Goal: Task Accomplishment & Management: Complete application form

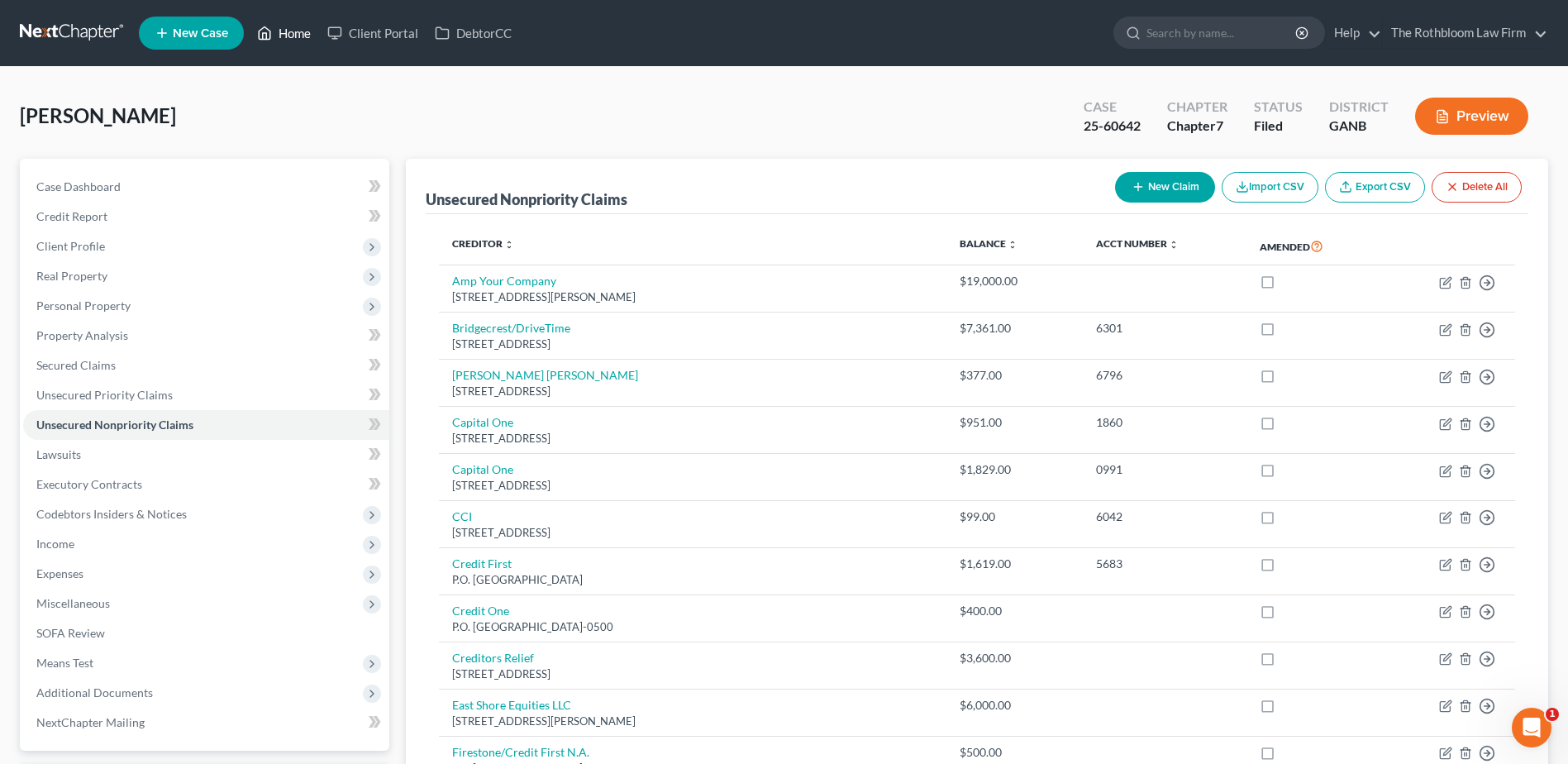
click at [288, 37] on link "Home" at bounding box center [283, 33] width 71 height 30
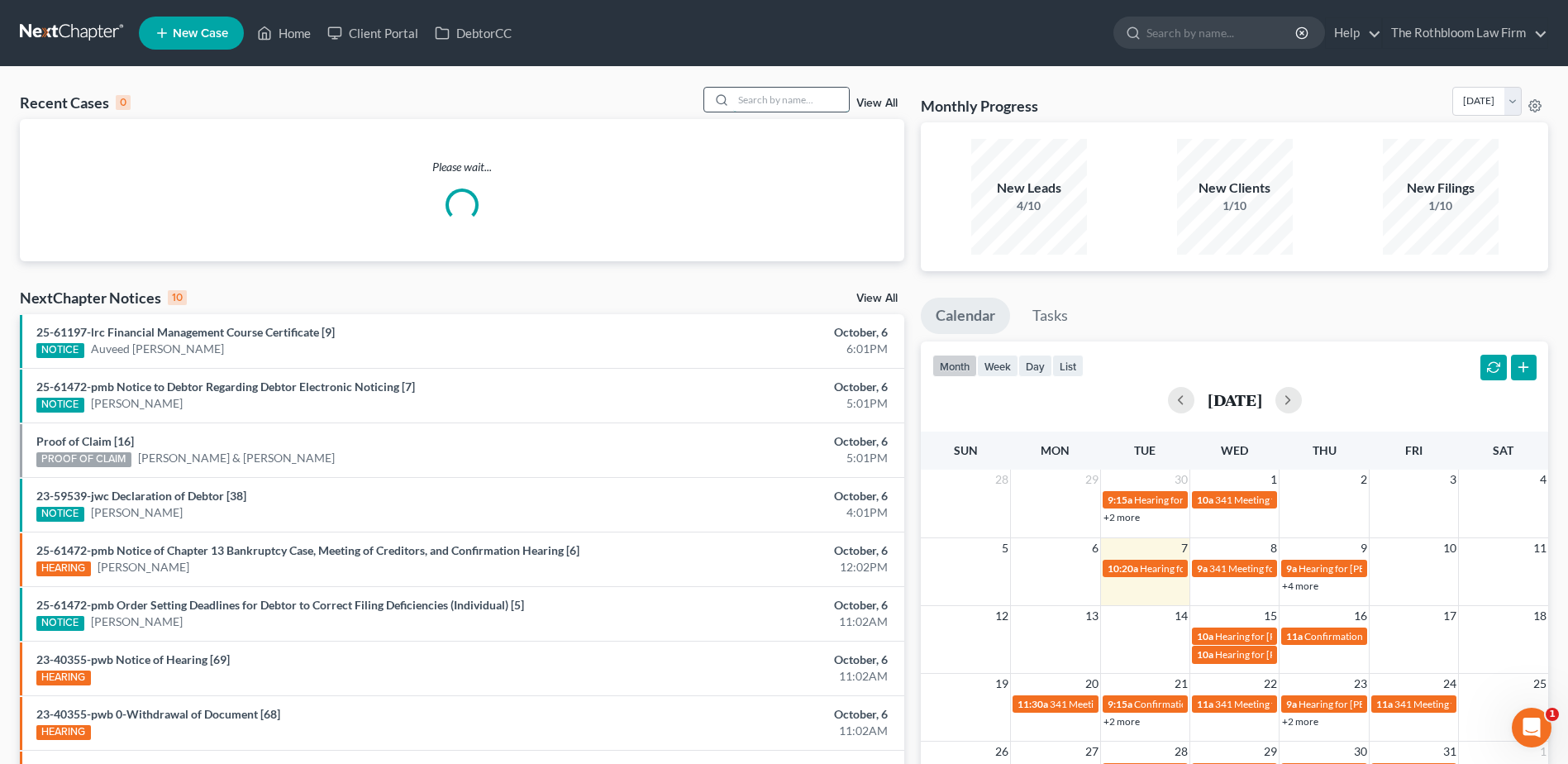
click at [788, 103] on input "search" at bounding box center [790, 99] width 116 height 24
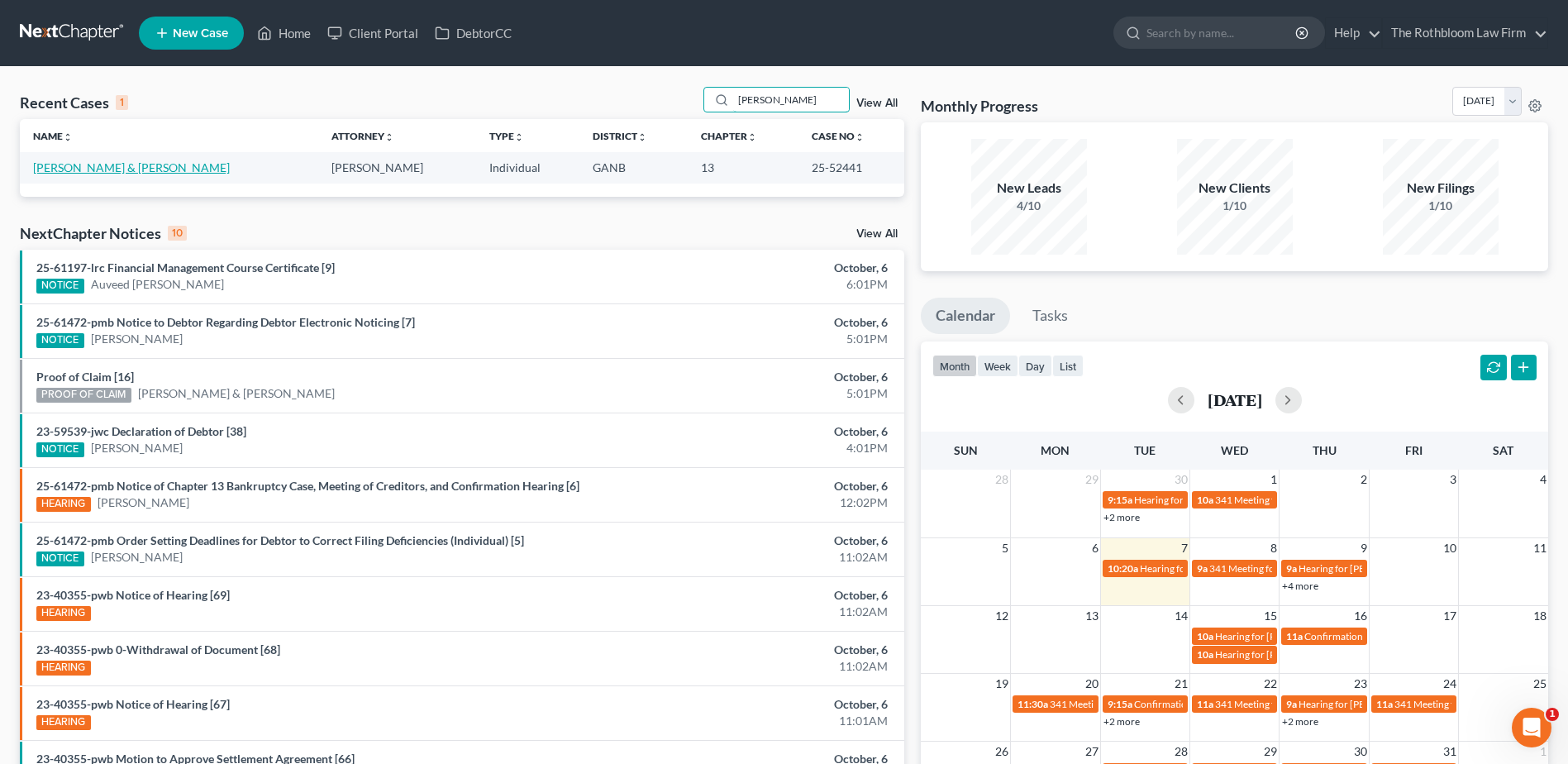
type input "[PERSON_NAME]"
click at [108, 172] on link "[PERSON_NAME] & [PERSON_NAME]" at bounding box center [131, 167] width 197 height 14
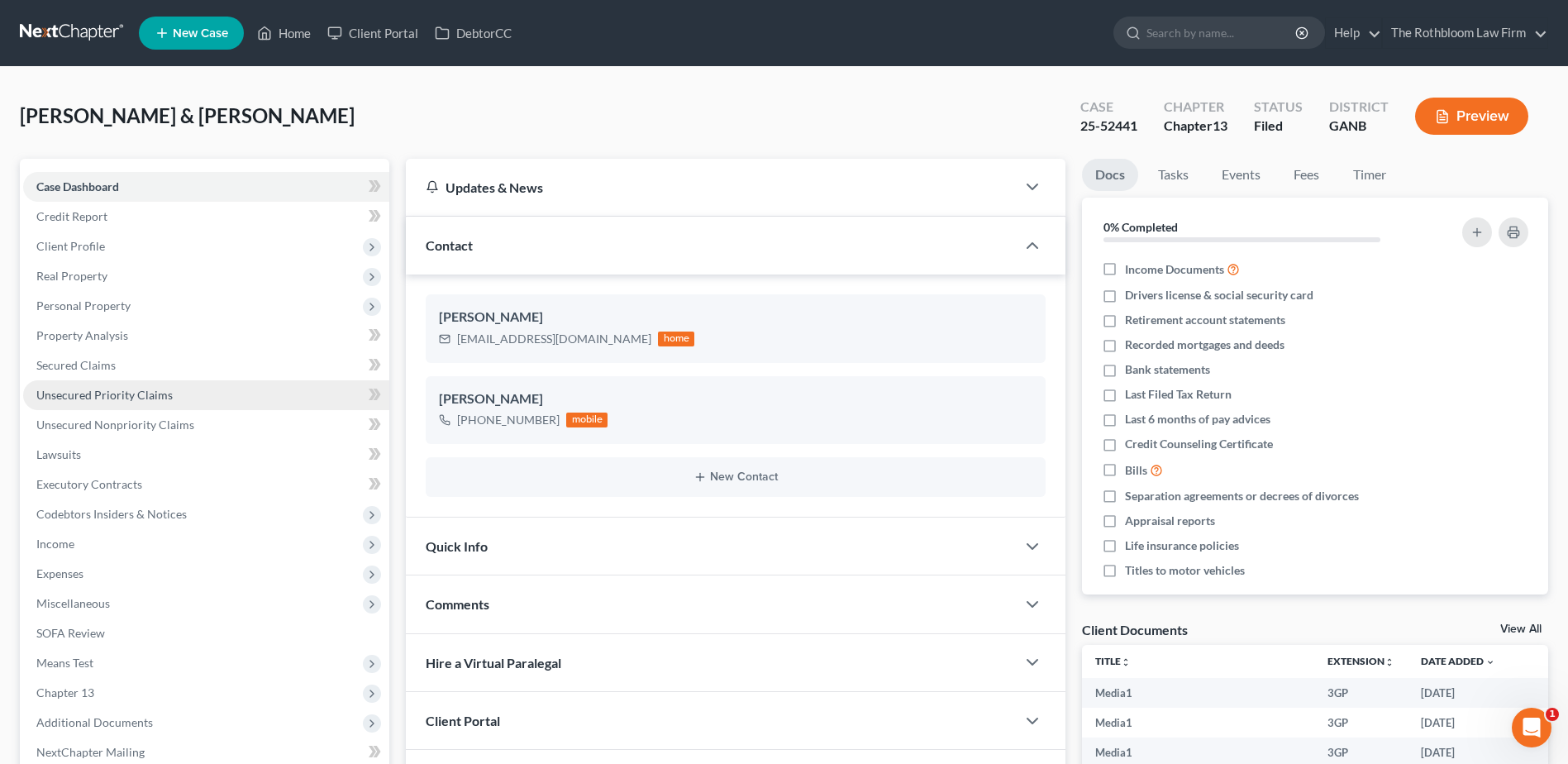
scroll to position [1844, 0]
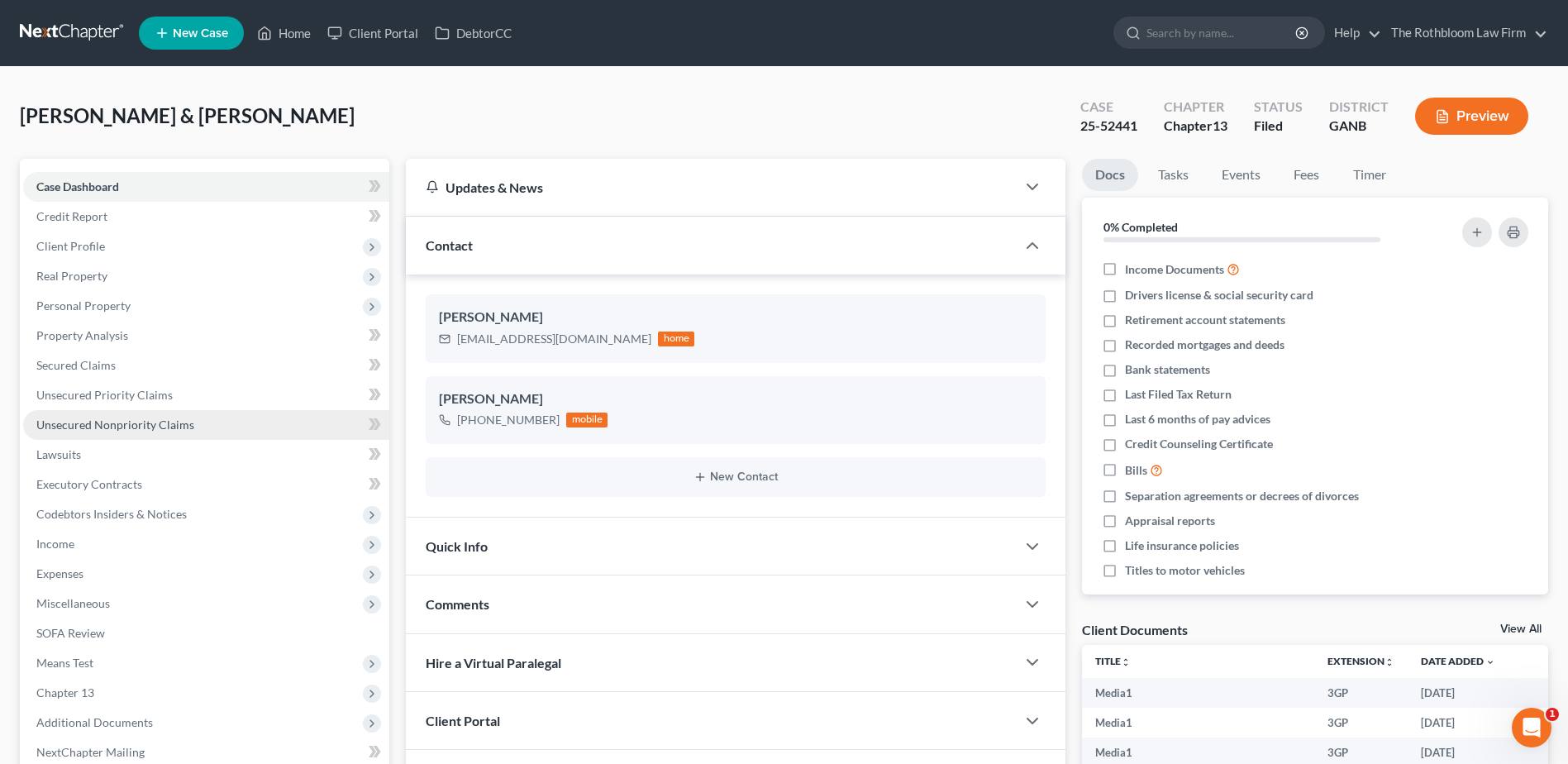
click at [71, 420] on span "Unsecured Nonpriority Claims" at bounding box center [116, 424] width 158 height 14
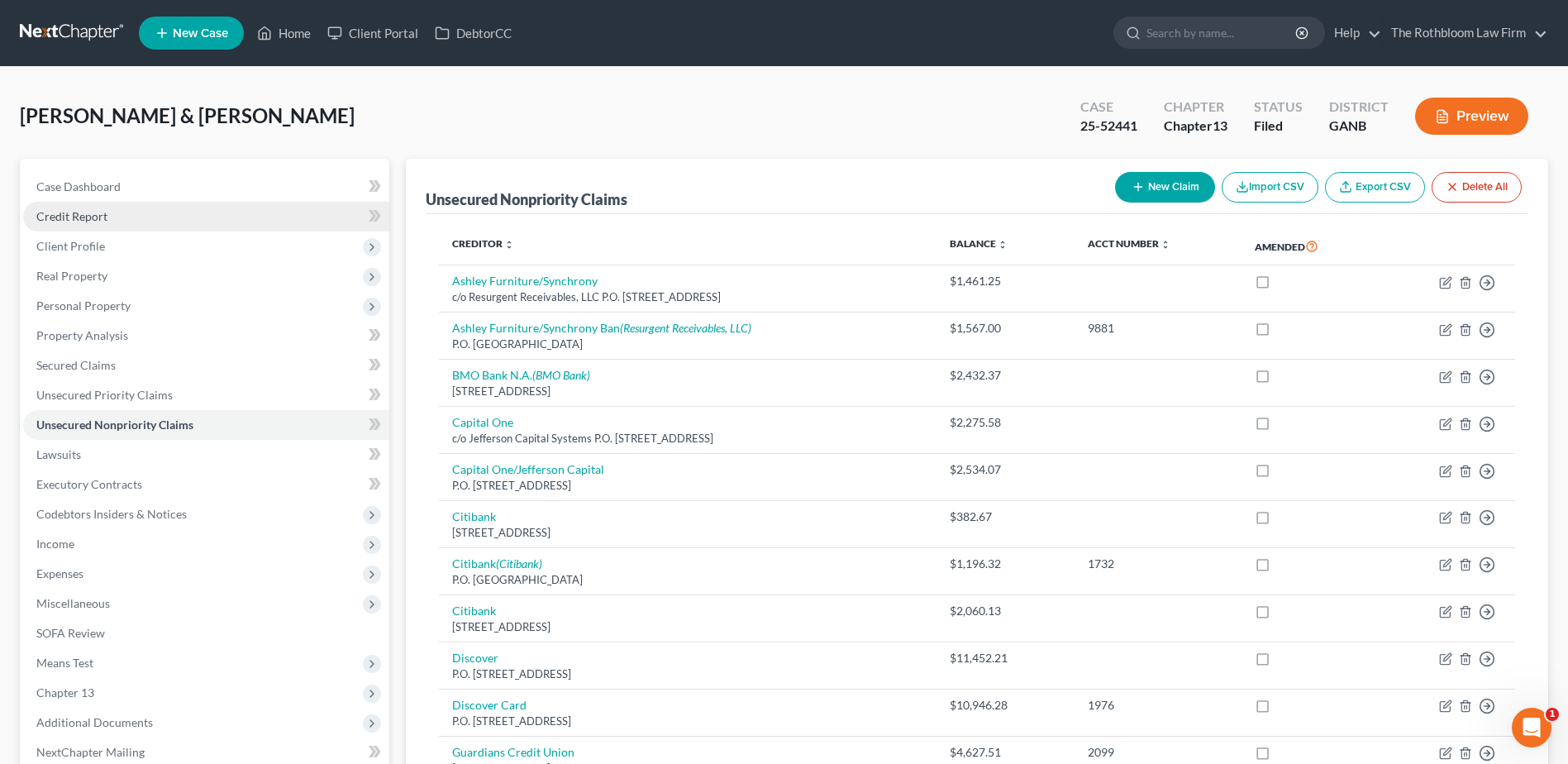
click at [77, 223] on span "Credit Report" at bounding box center [72, 216] width 71 height 14
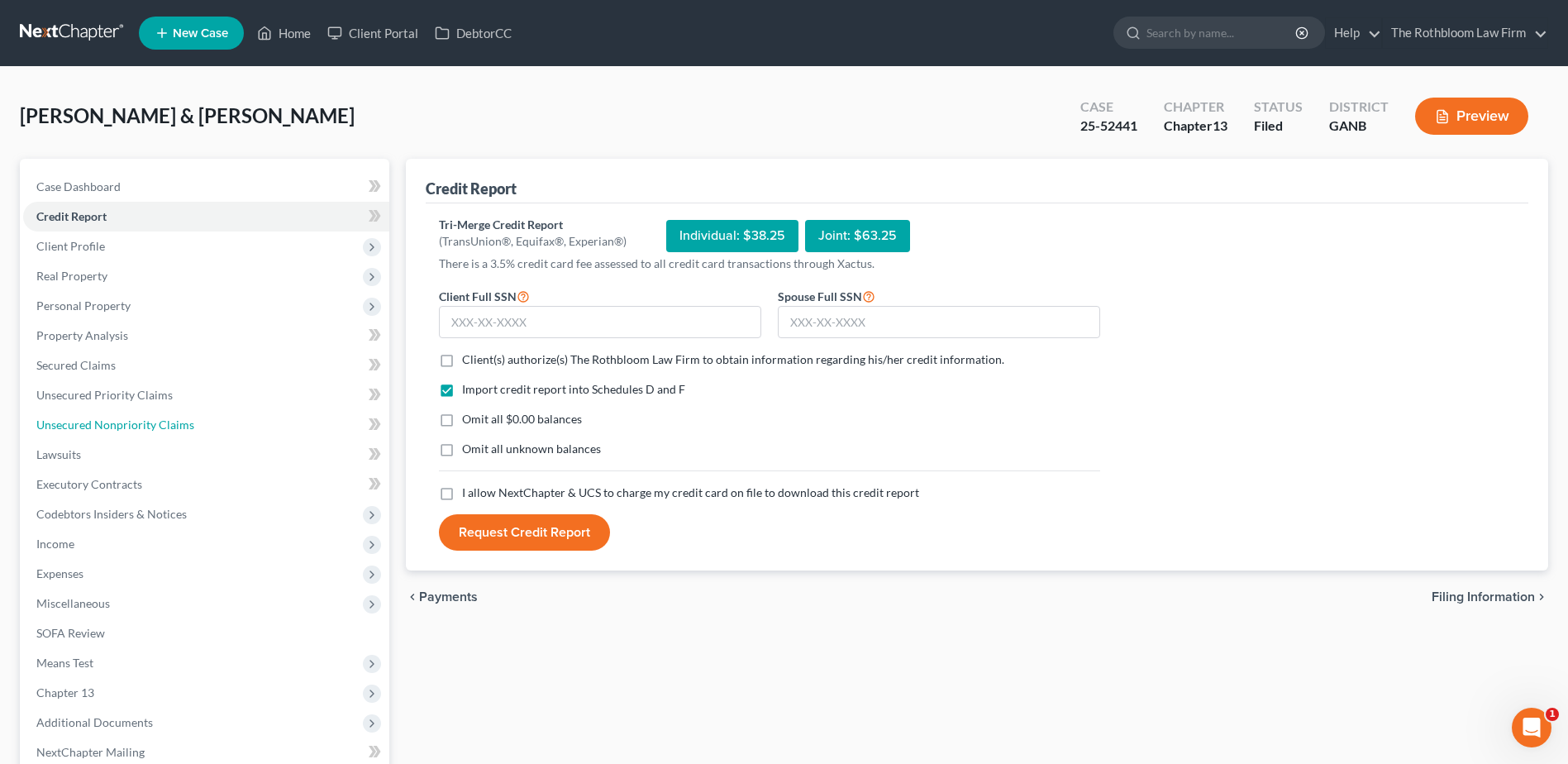
drag, startPoint x: 94, startPoint y: 421, endPoint x: 22, endPoint y: 431, distance: 72.7
click at [94, 421] on span "Unsecured Nonpriority Claims" at bounding box center [116, 424] width 158 height 14
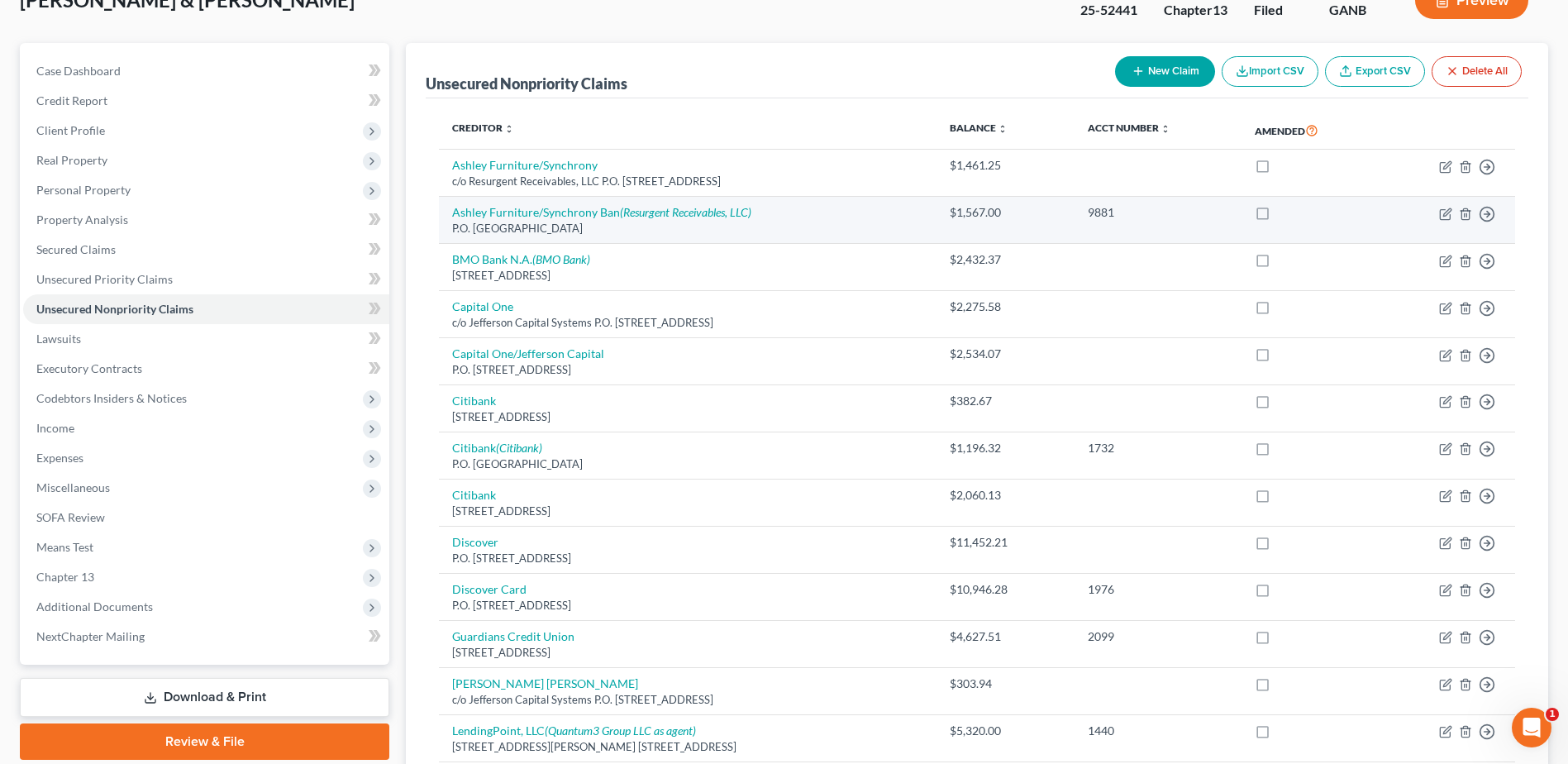
scroll to position [331, 0]
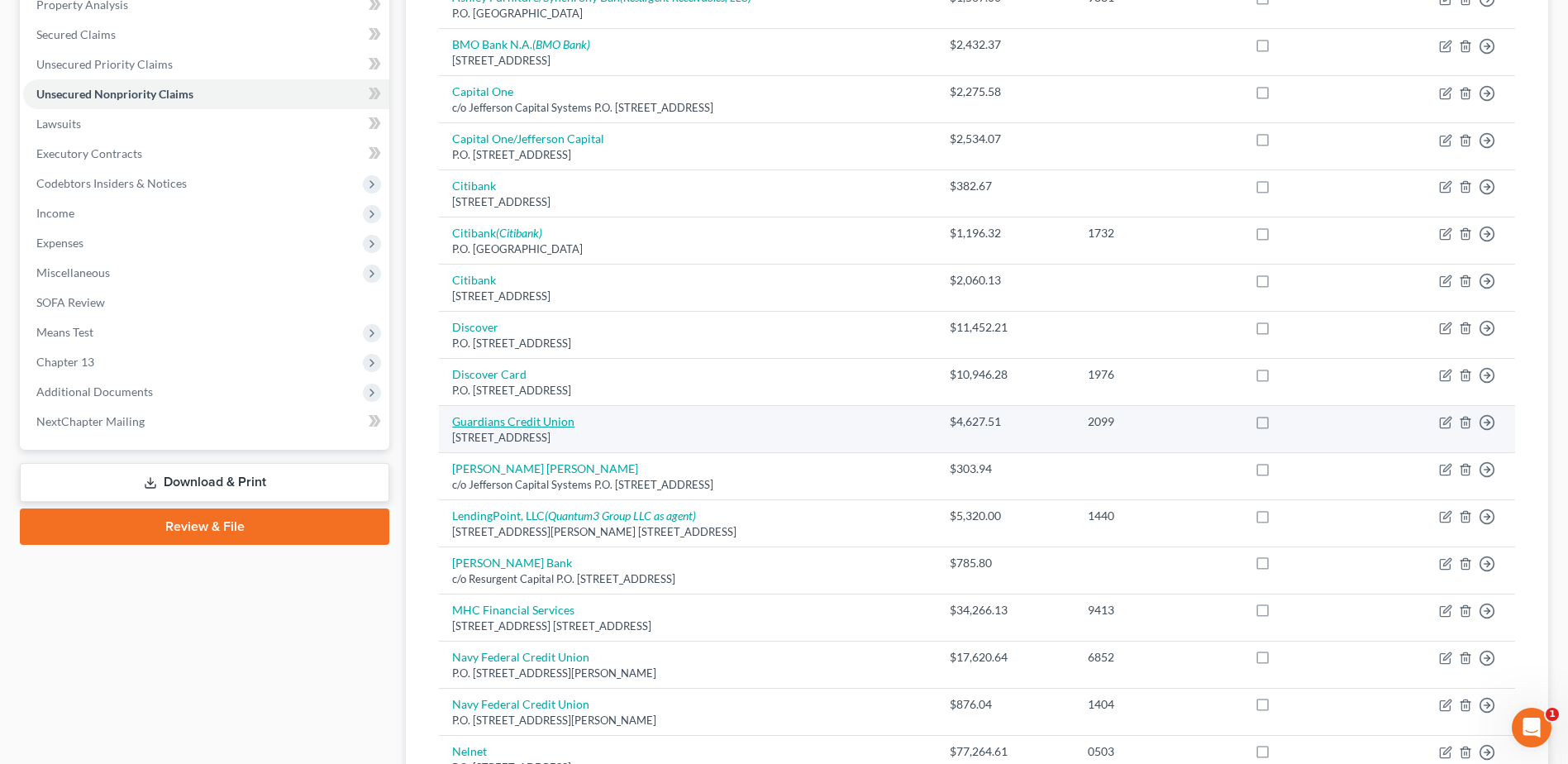
click at [498, 420] on link "Guardians Credit Union" at bounding box center [513, 421] width 122 height 14
select select "9"
select select "2"
select select "0"
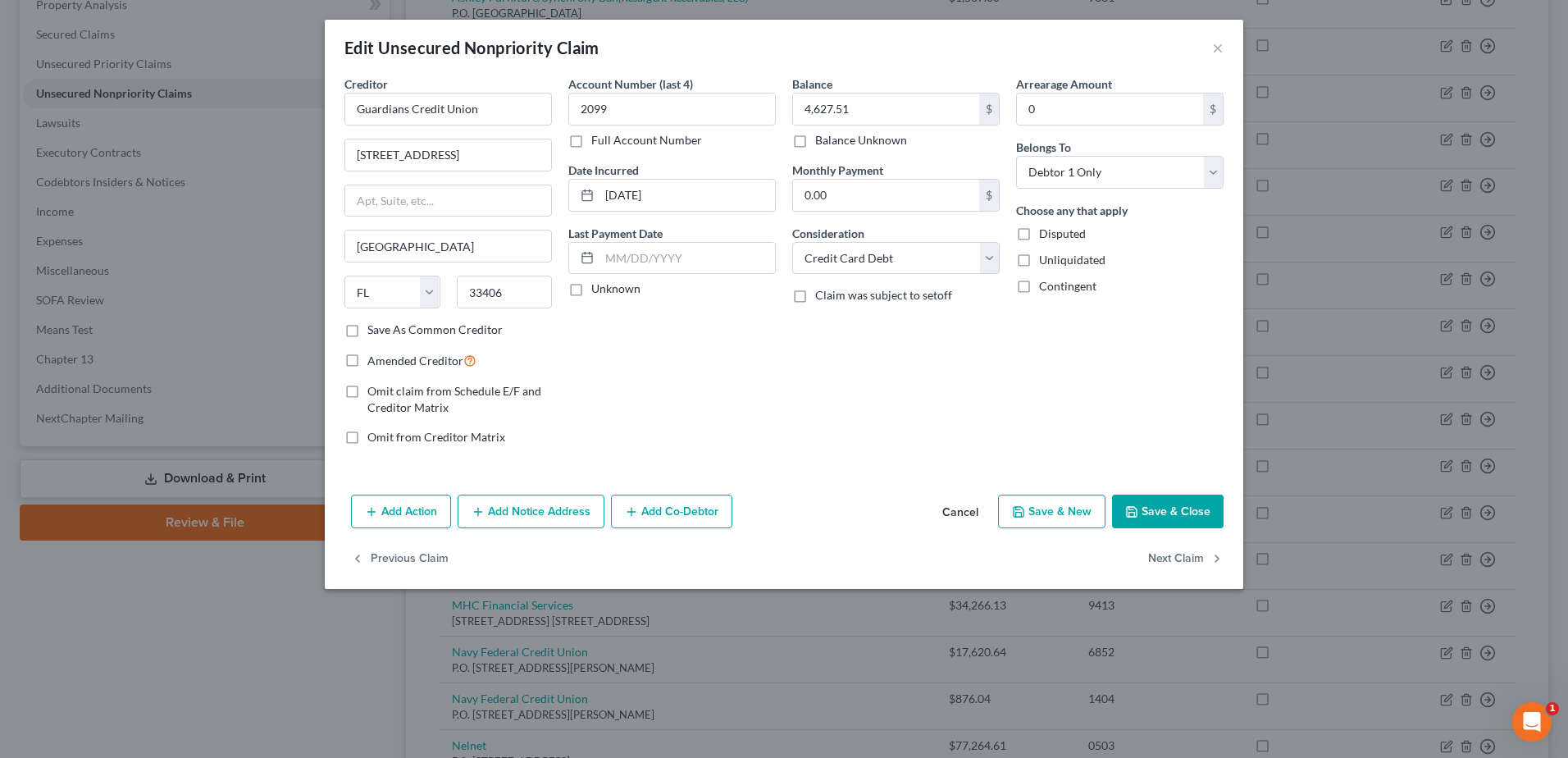
click at [1213, 515] on button "Save & Close" at bounding box center [1167, 512] width 111 height 35
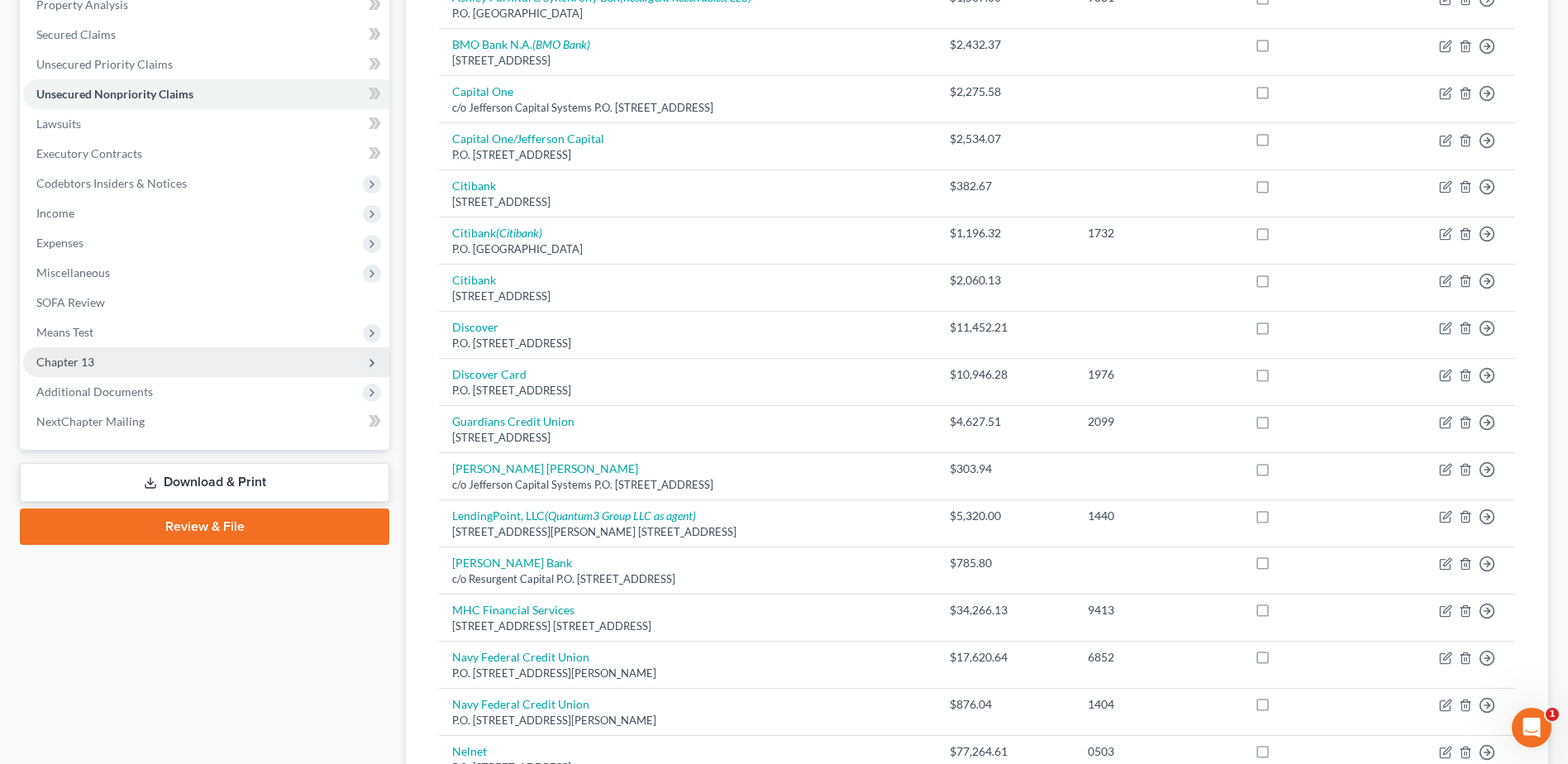
scroll to position [0, 0]
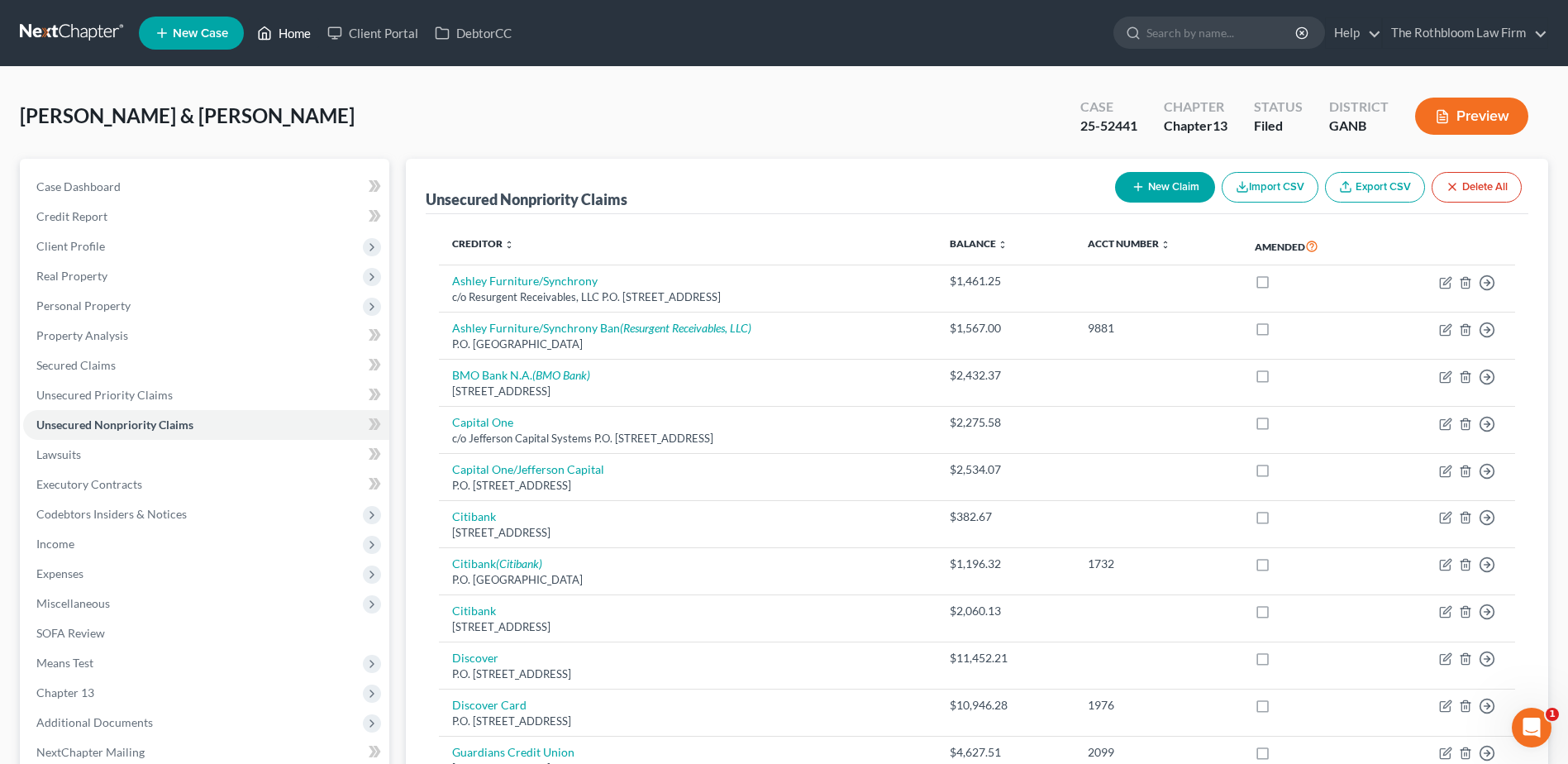
click at [292, 37] on link "Home" at bounding box center [283, 33] width 71 height 30
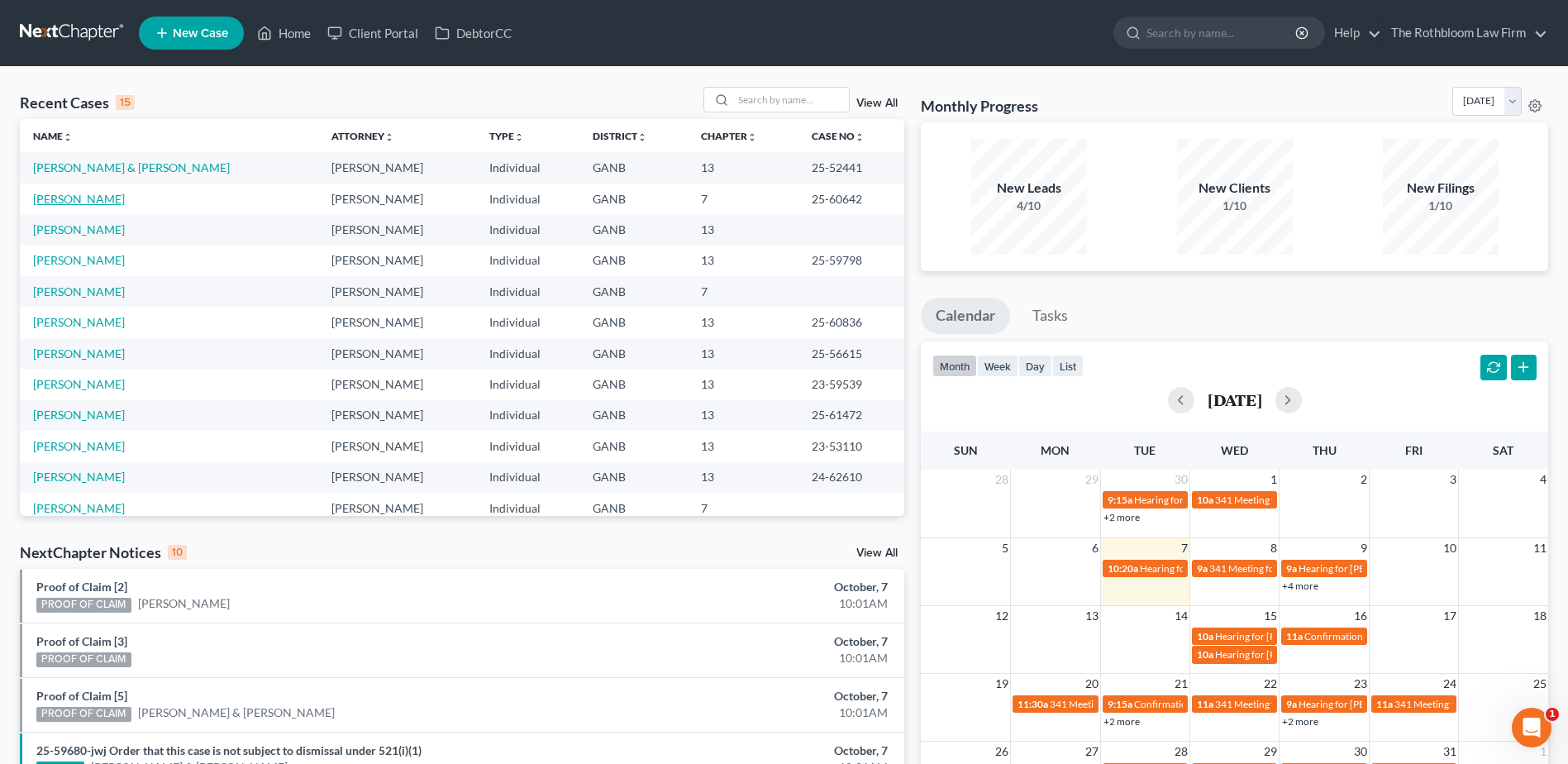
click at [85, 199] on link "[PERSON_NAME]" at bounding box center [79, 199] width 91 height 14
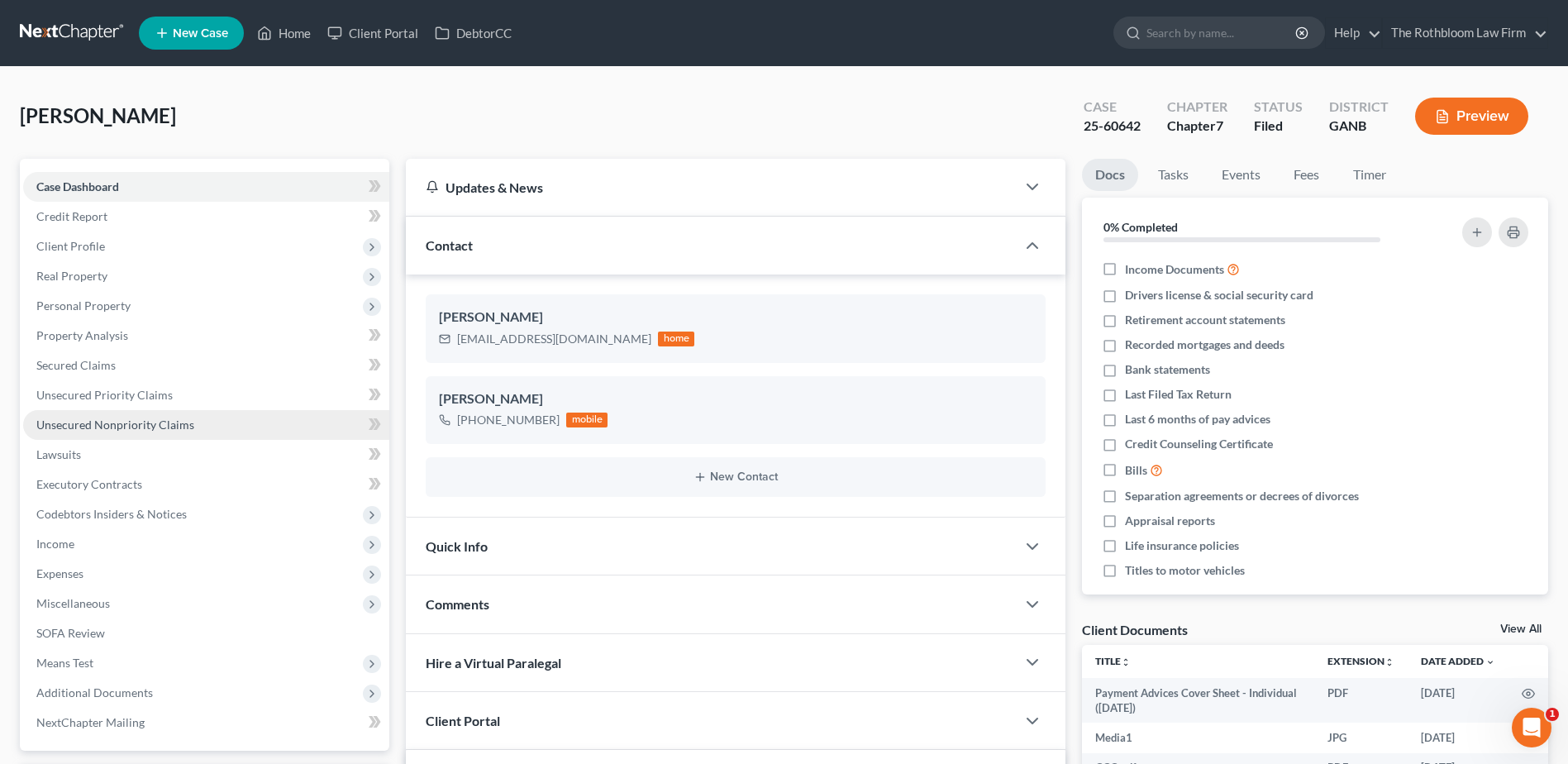
scroll to position [2506, 0]
click at [66, 426] on span "Unsecured Nonpriority Claims" at bounding box center [116, 424] width 158 height 14
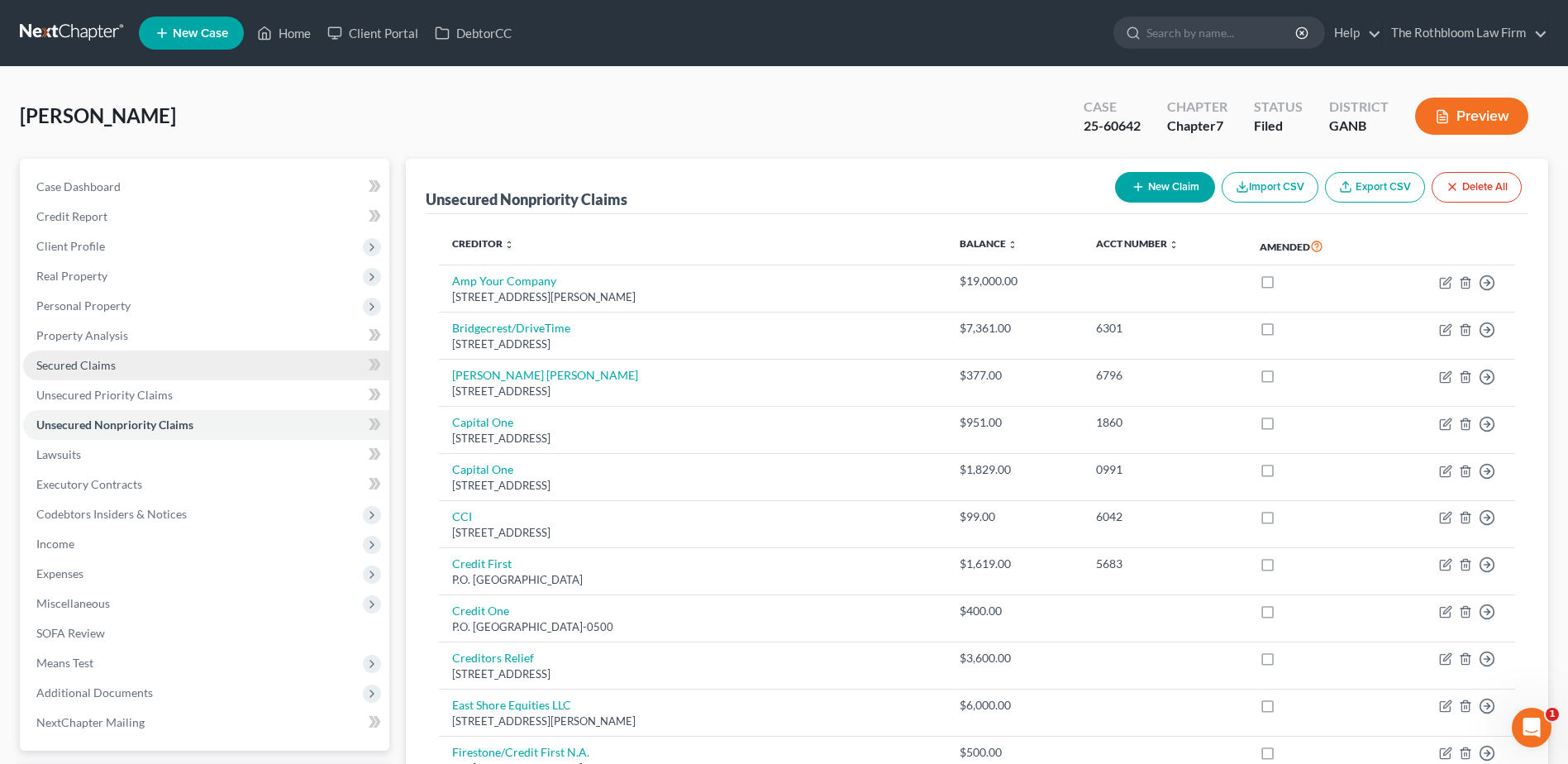
click at [96, 364] on span "Secured Claims" at bounding box center [76, 365] width 80 height 14
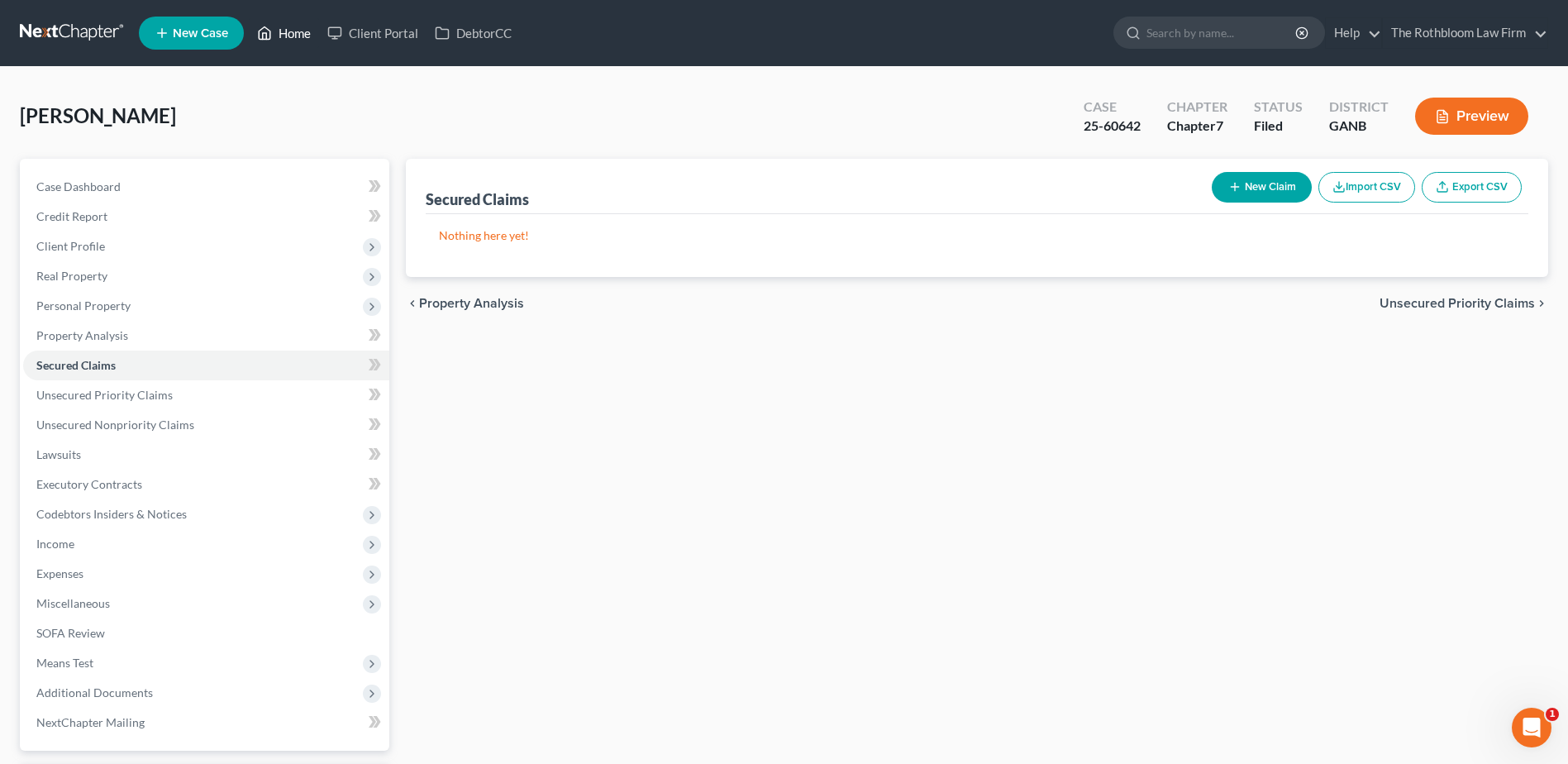
click at [286, 23] on link "Home" at bounding box center [283, 33] width 71 height 30
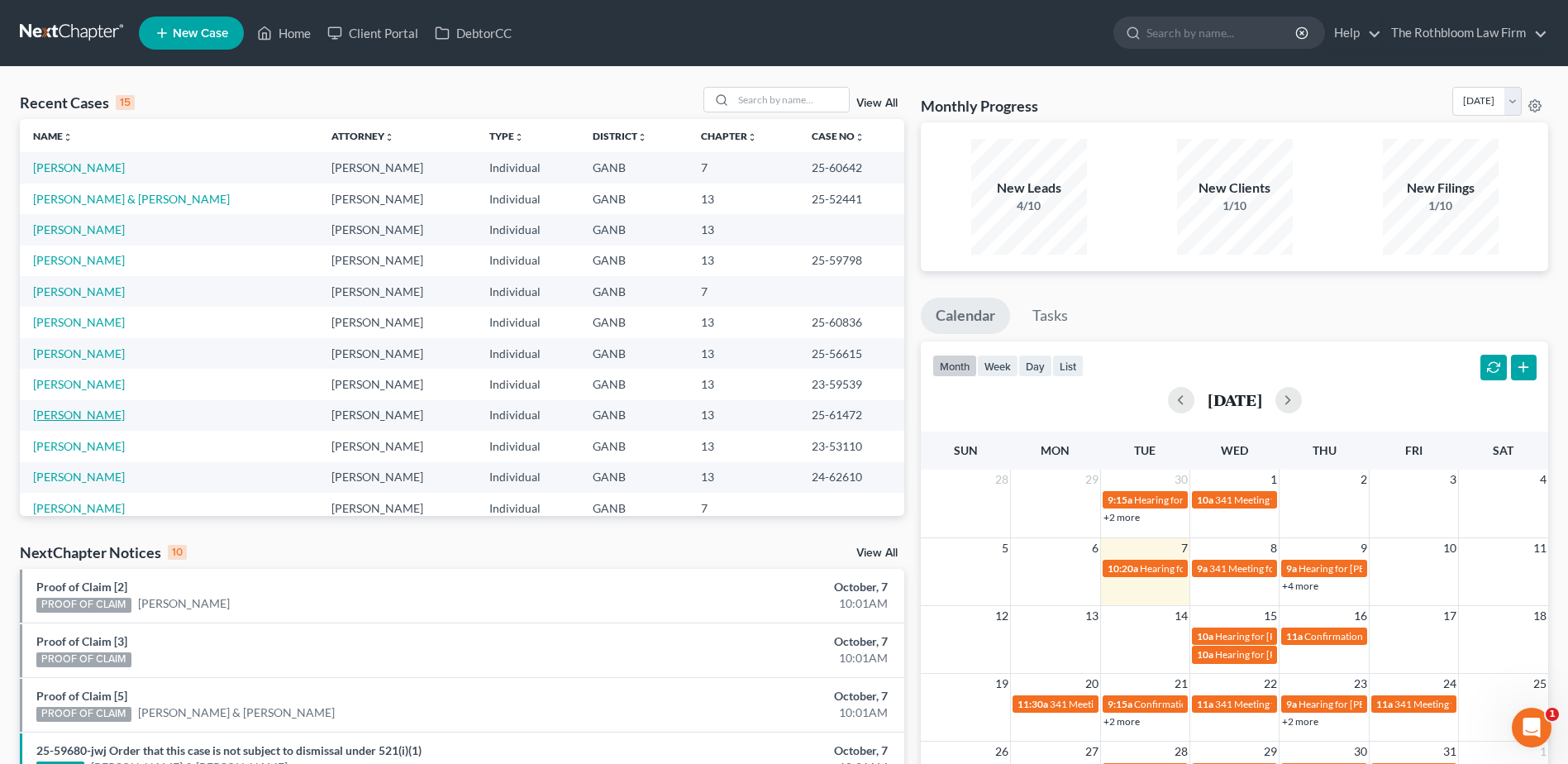
click at [79, 418] on link "[PERSON_NAME]" at bounding box center [79, 414] width 91 height 14
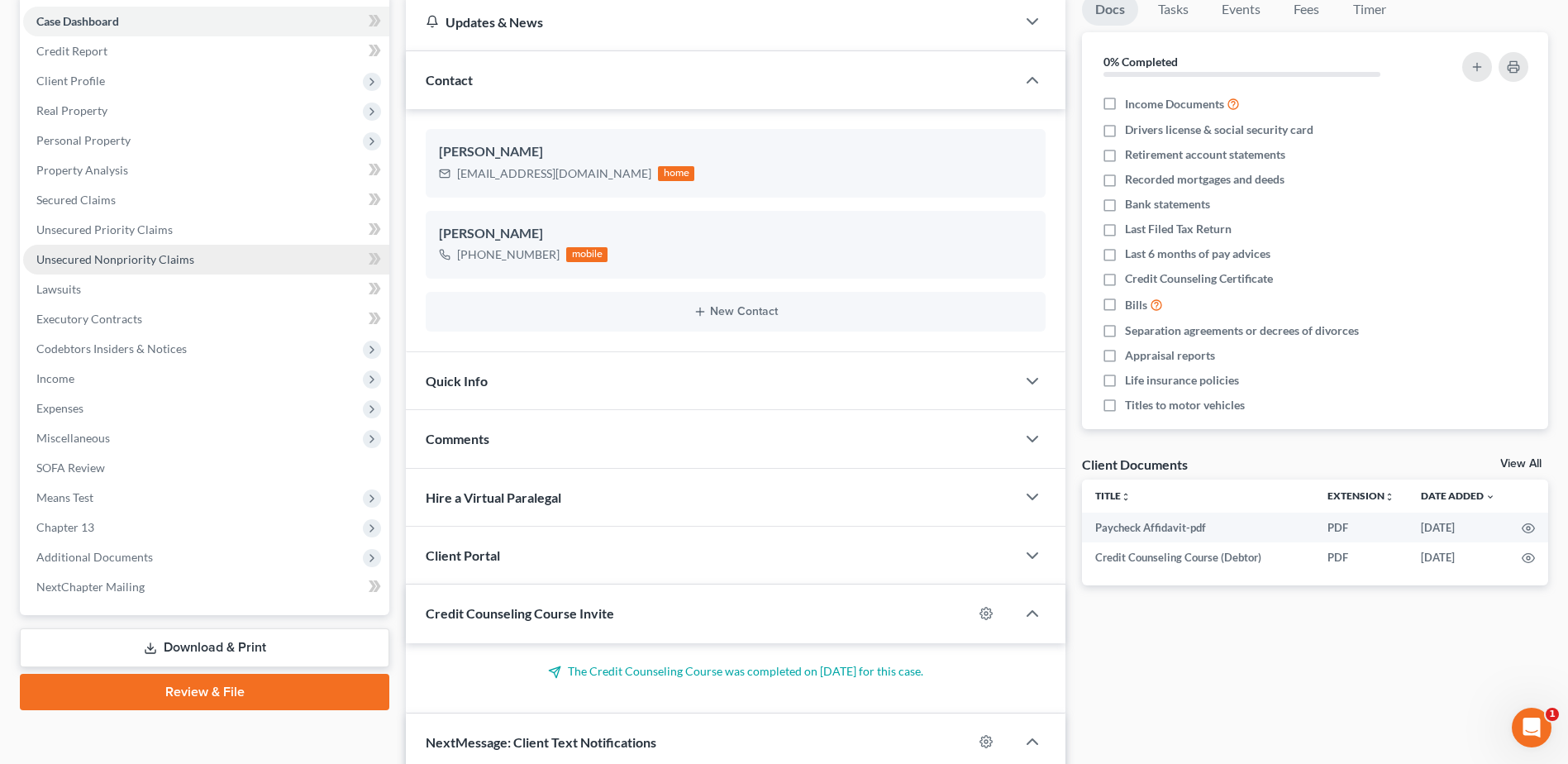
click at [160, 259] on span "Unsecured Nonpriority Claims" at bounding box center [116, 259] width 158 height 14
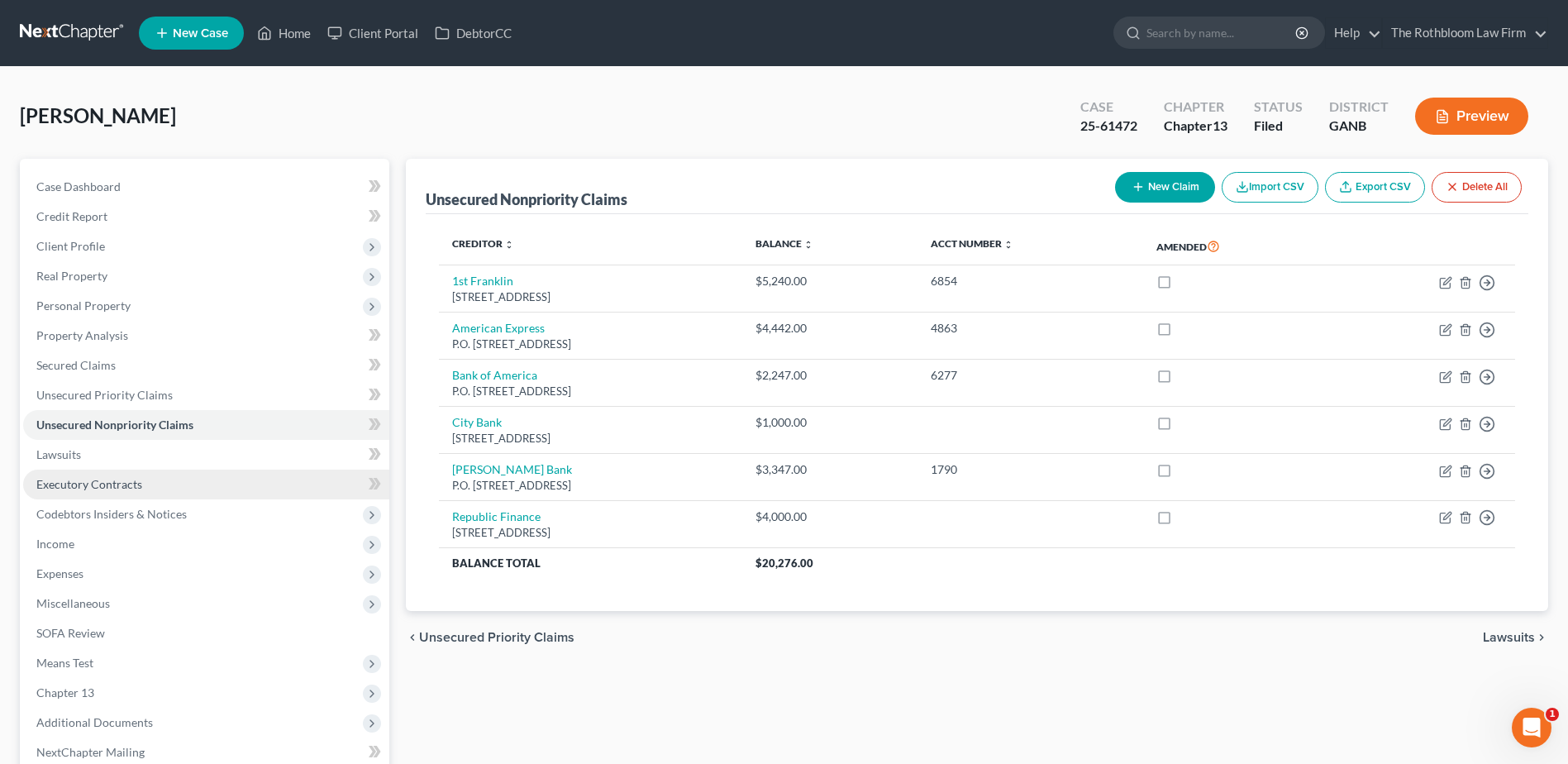
click at [76, 485] on span "Executory Contracts" at bounding box center [89, 484] width 106 height 14
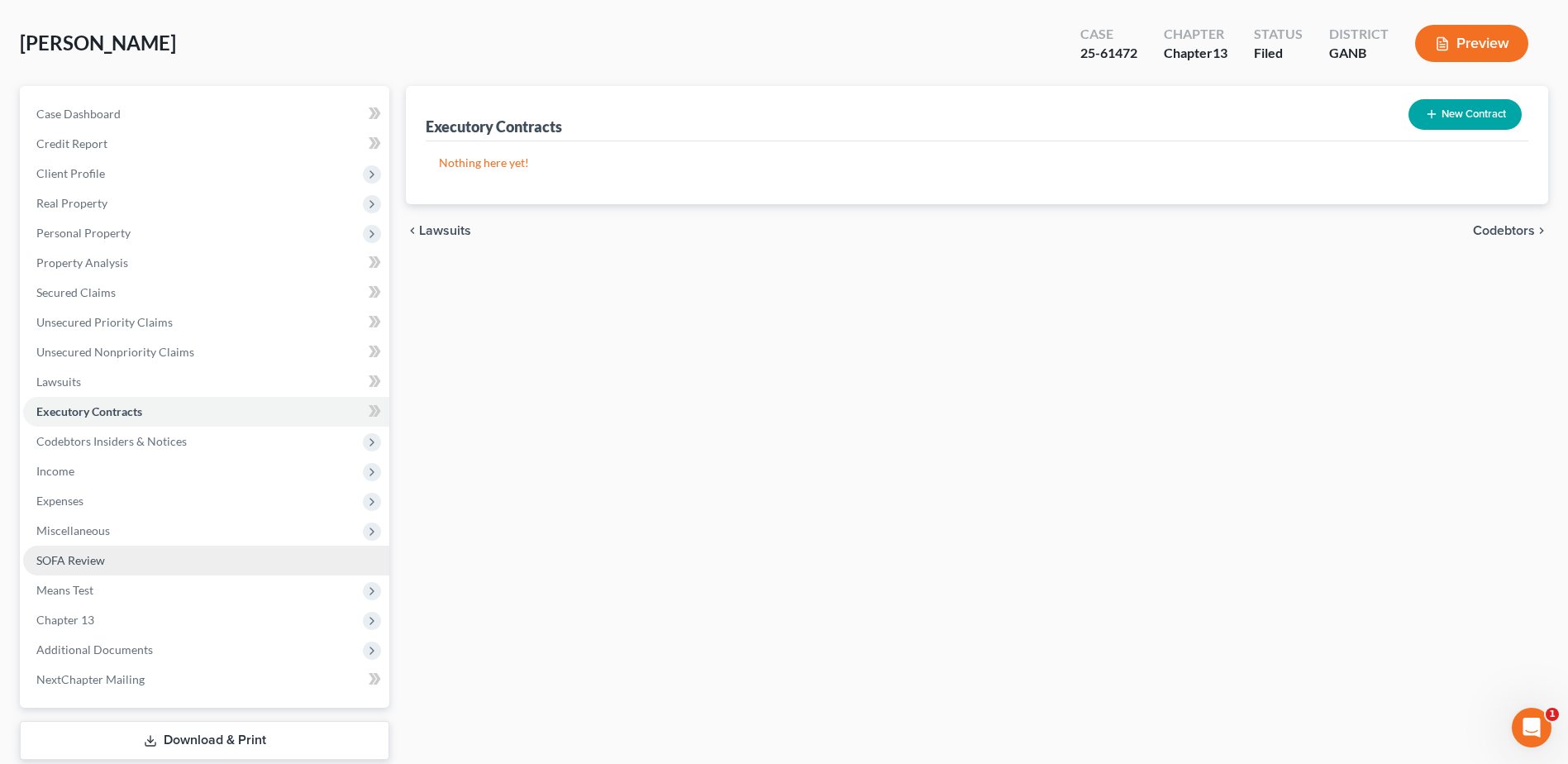
scroll to position [175, 0]
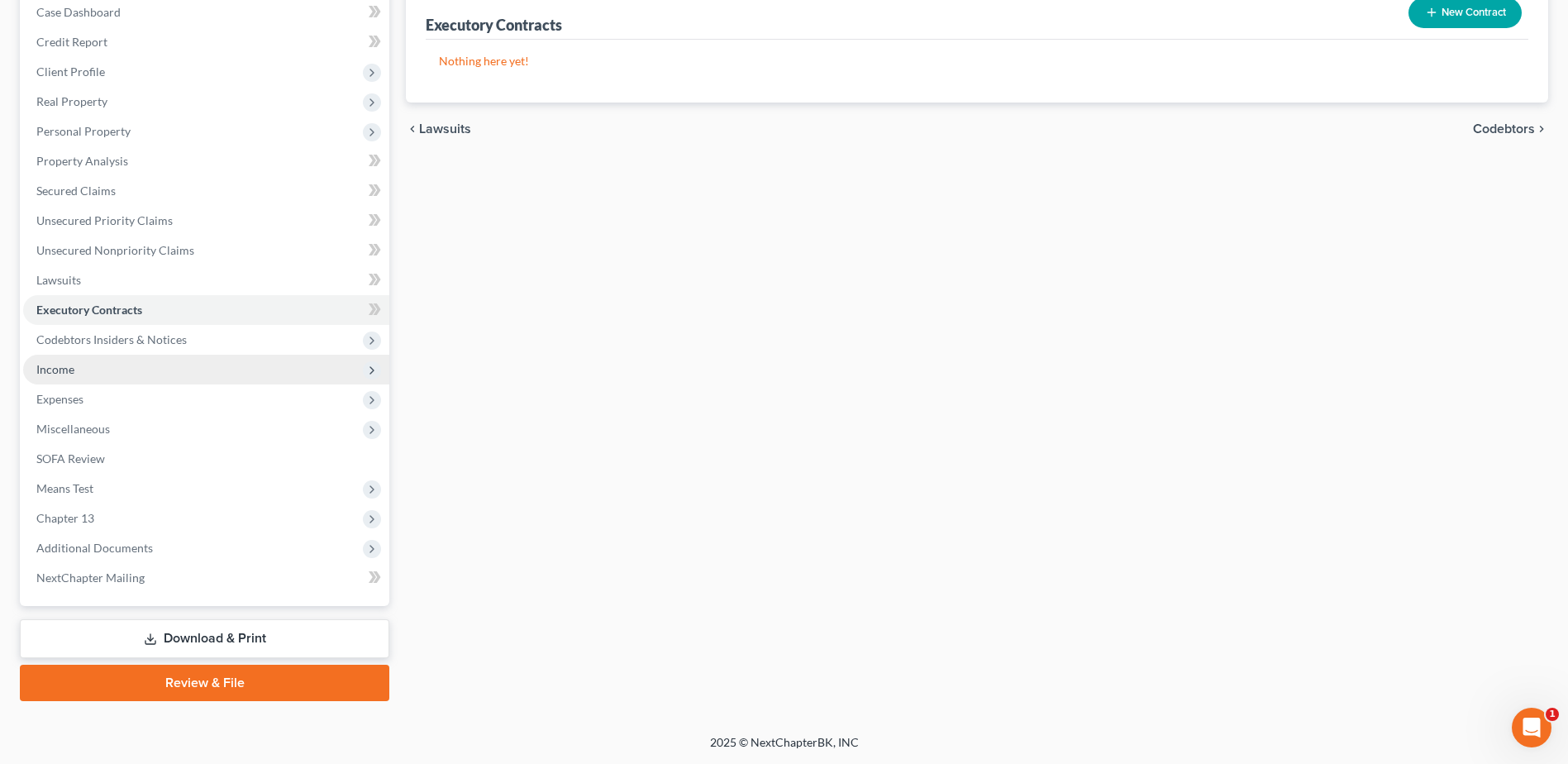
click at [52, 372] on span "Income" at bounding box center [56, 369] width 38 height 14
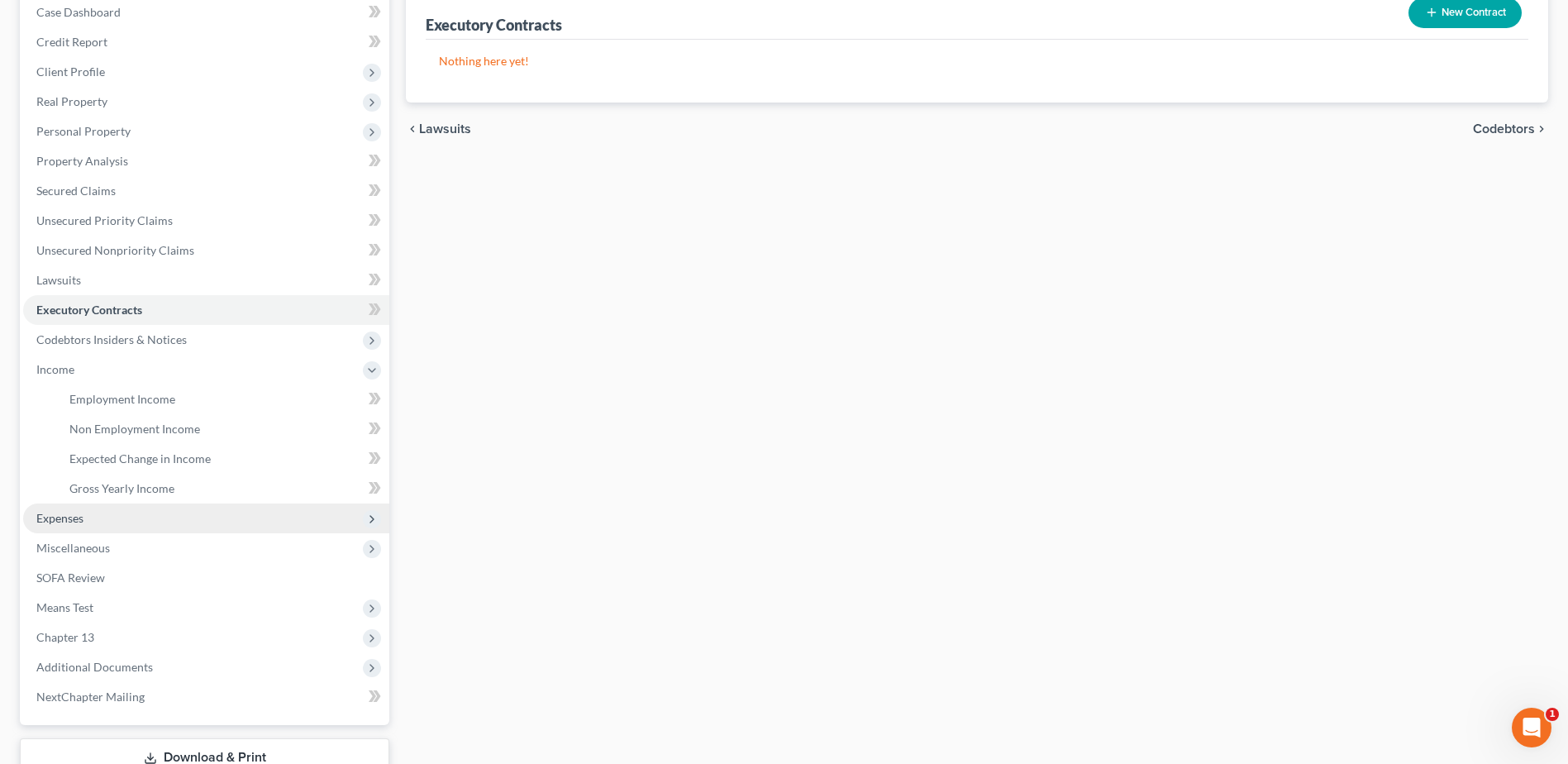
click at [56, 511] on span "Expenses" at bounding box center [60, 518] width 47 height 14
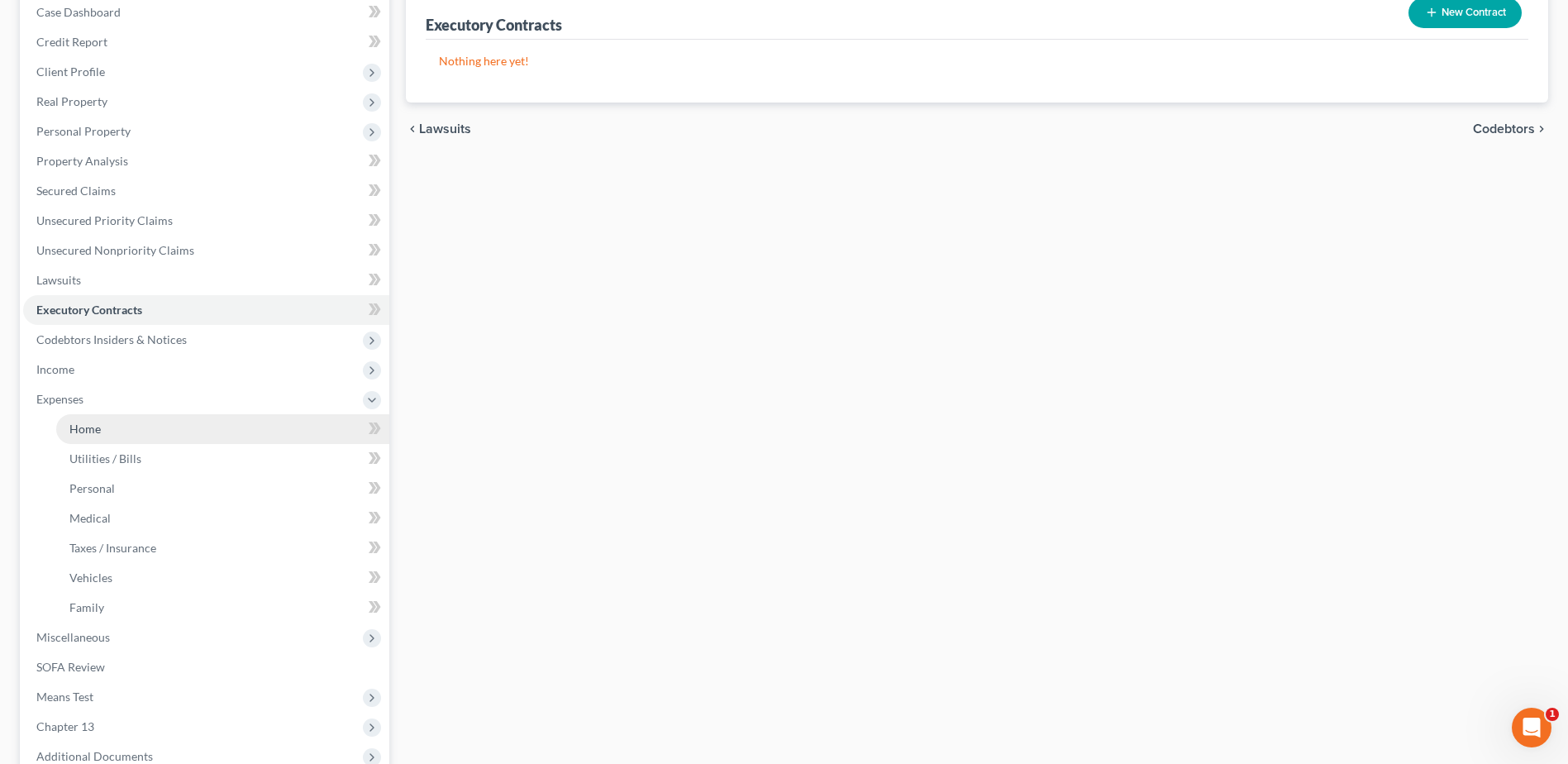
click at [90, 435] on span "Home" at bounding box center [86, 428] width 32 height 14
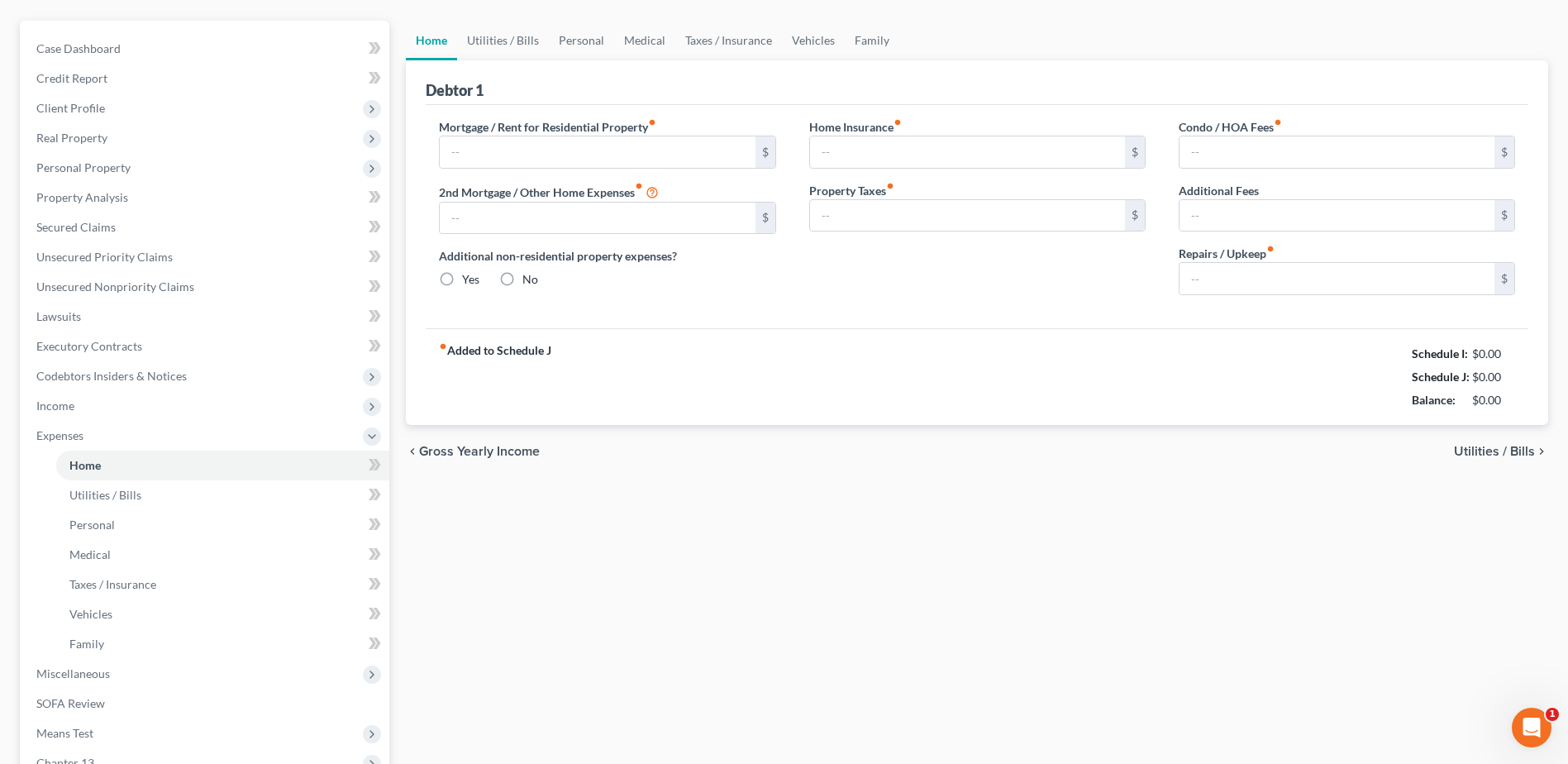
type input "1,153.00"
type input "1,569.00"
radio input "true"
type input "0.00"
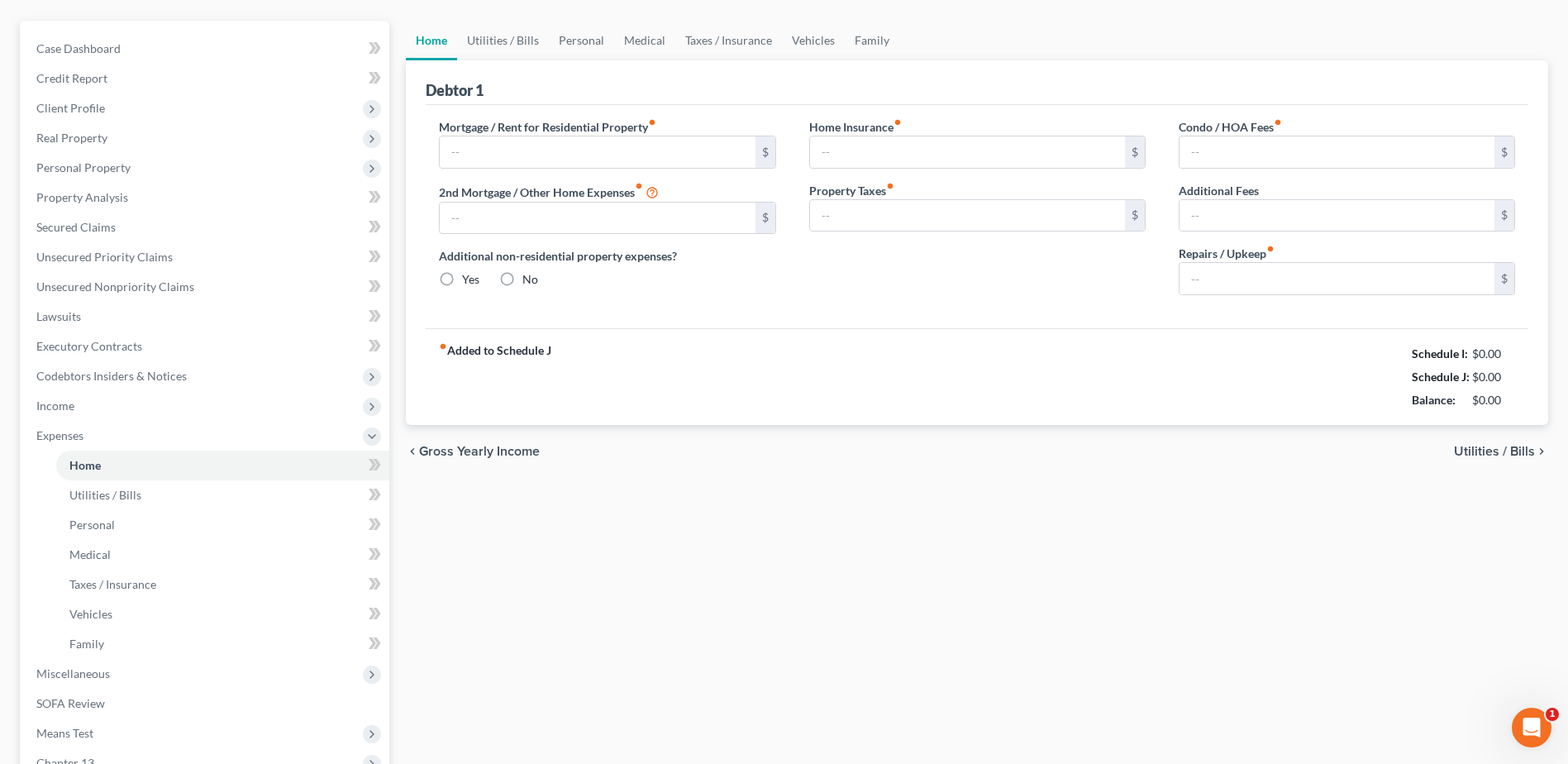
type input "17.00"
type input "0.00"
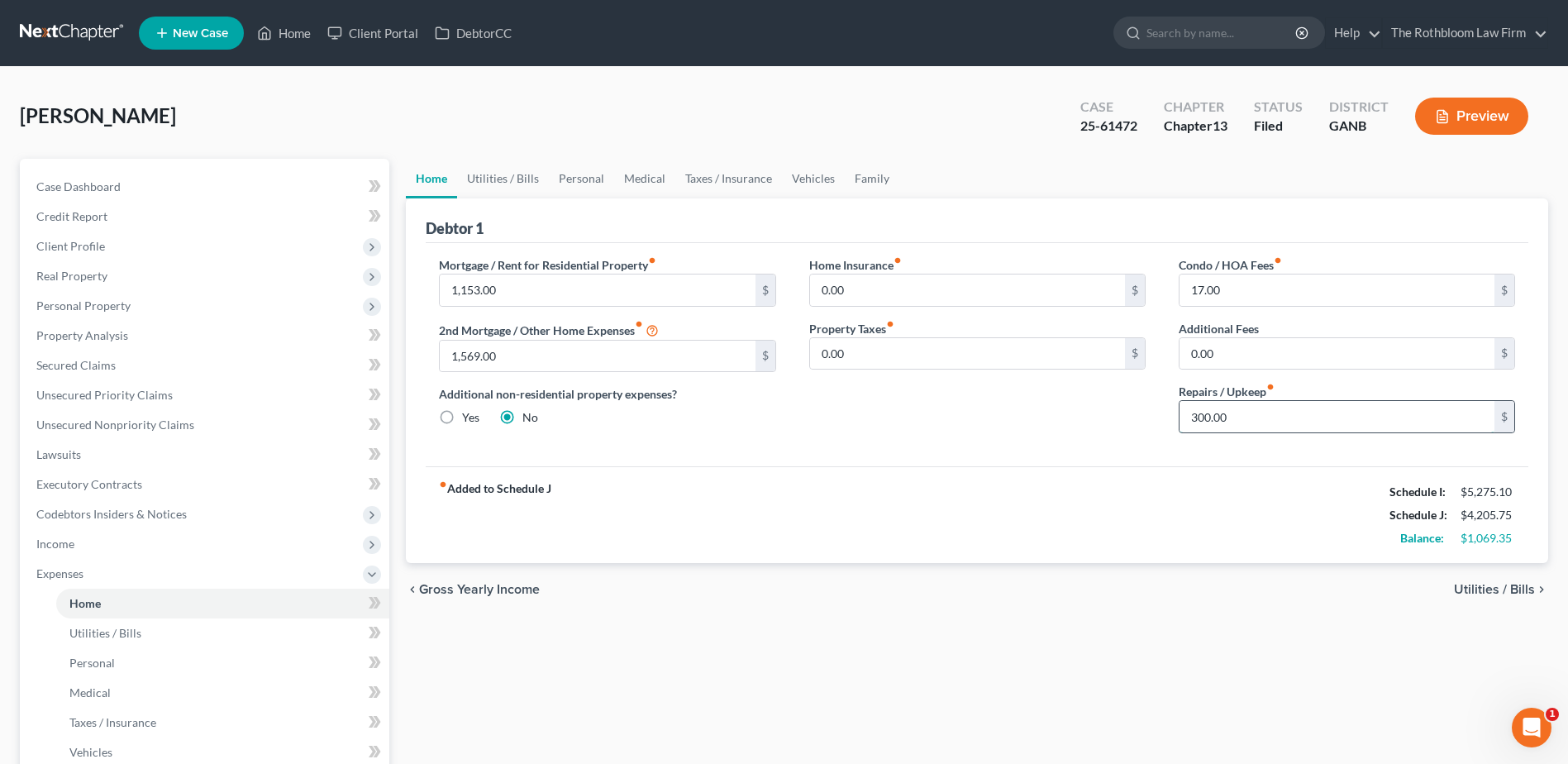
click at [1267, 418] on input "300.00" at bounding box center [1337, 417] width 315 height 32
type input "100"
click at [498, 170] on link "Utilities / Bills" at bounding box center [503, 179] width 91 height 40
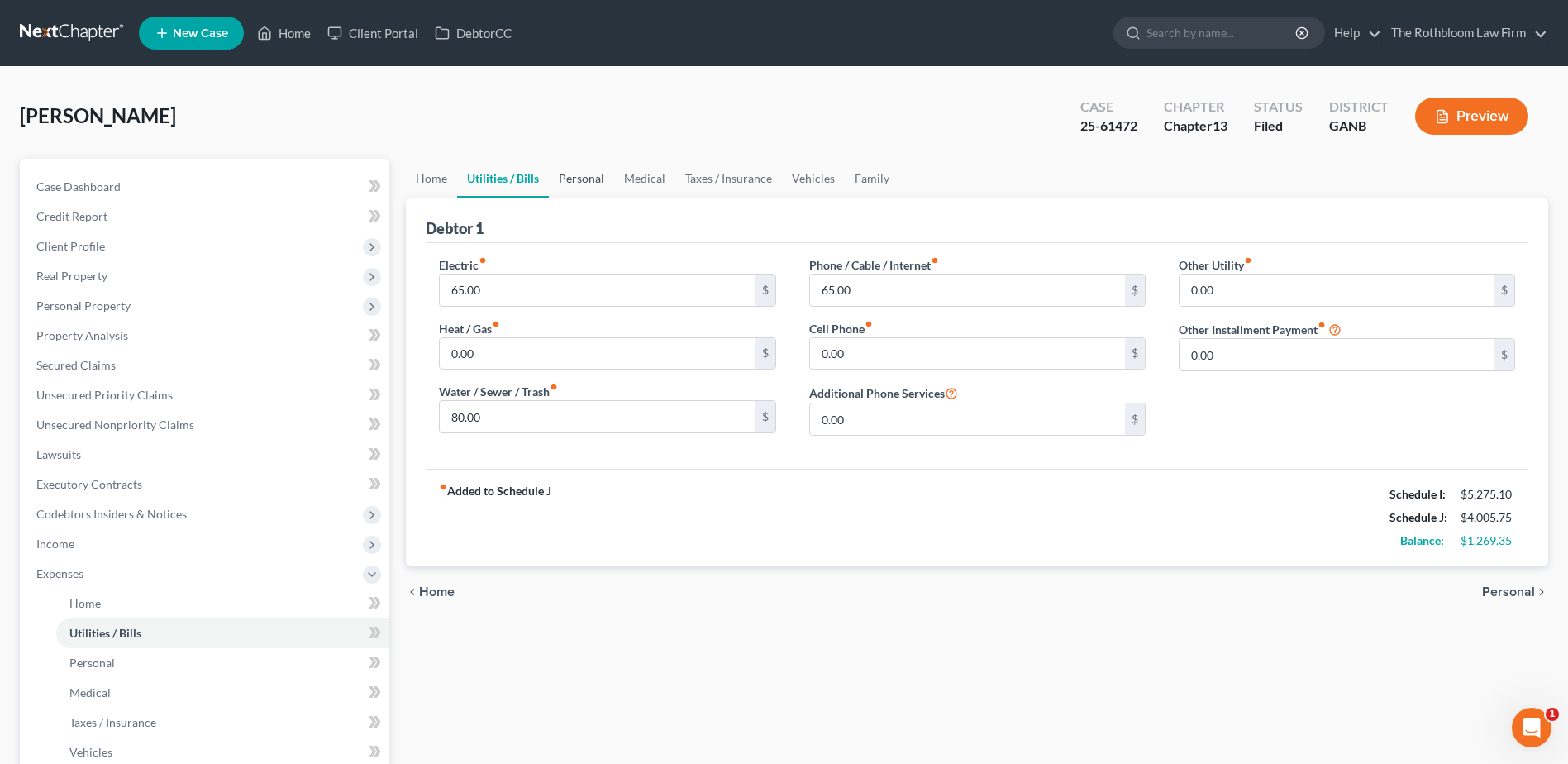
click at [583, 183] on link "Personal" at bounding box center [582, 179] width 66 height 40
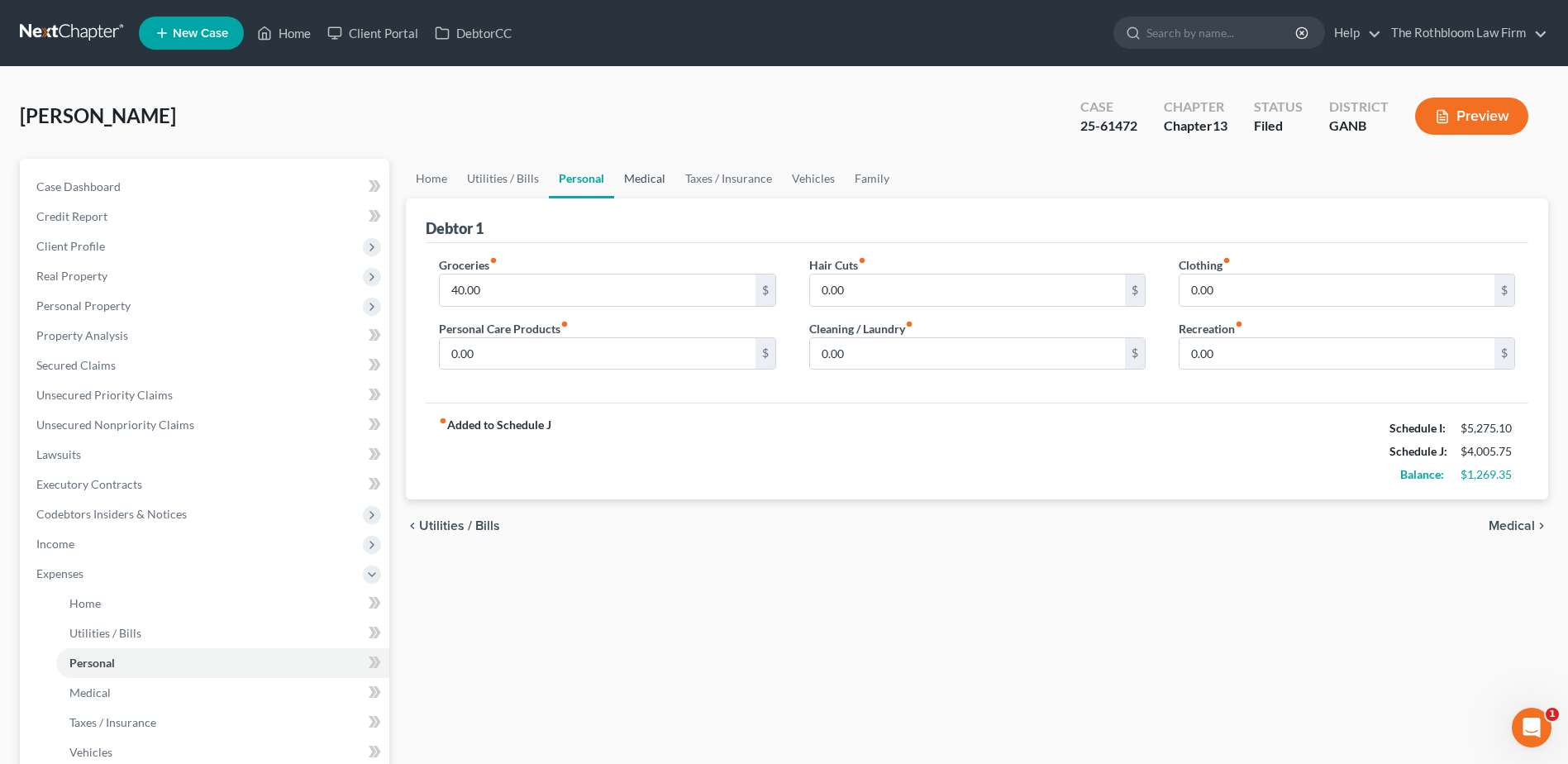
click at [632, 180] on link "Medical" at bounding box center [645, 179] width 61 height 40
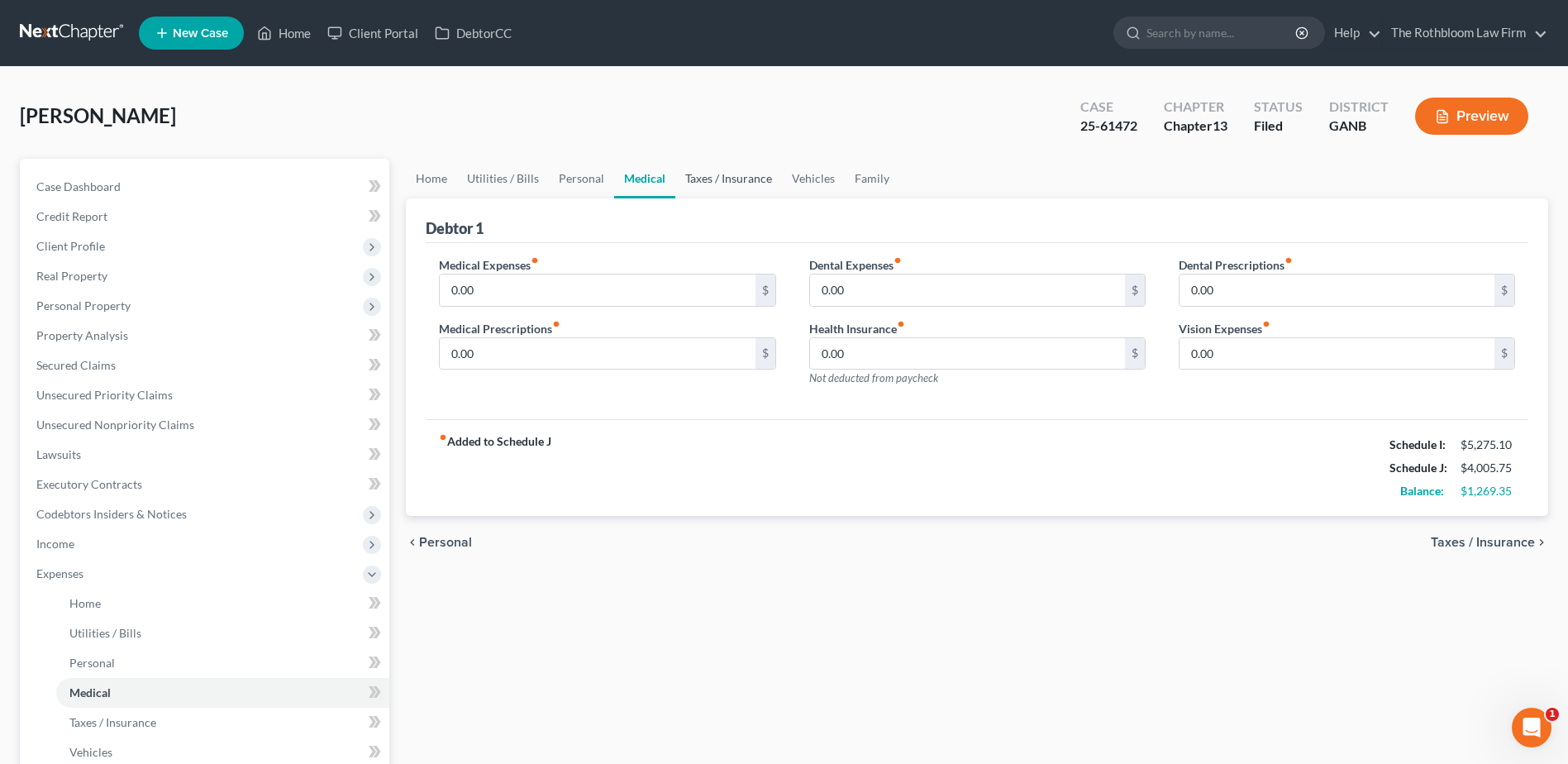
click at [701, 171] on link "Taxes / Insurance" at bounding box center [729, 179] width 106 height 40
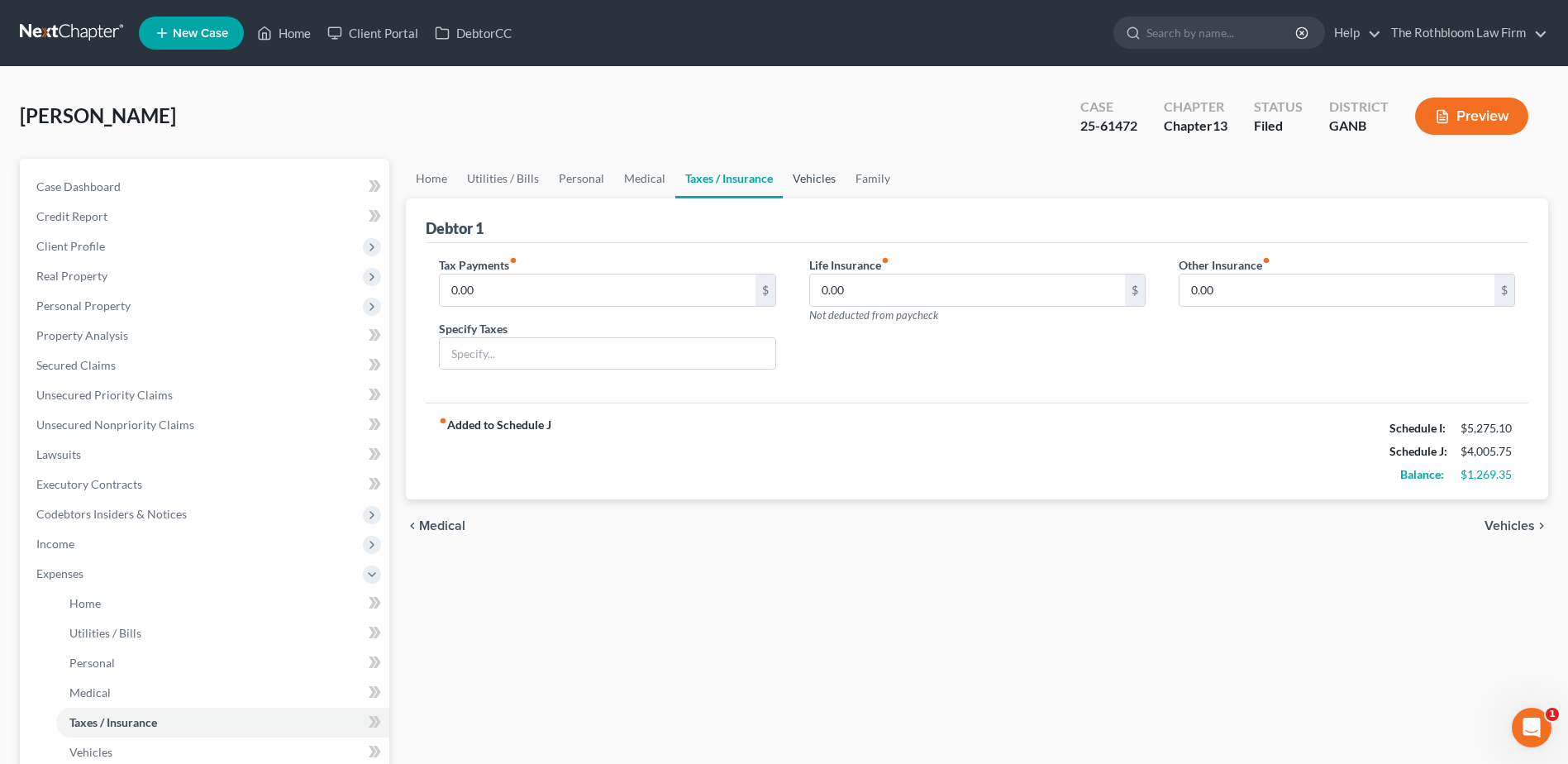
click at [796, 180] on link "Vehicles" at bounding box center [814, 179] width 63 height 40
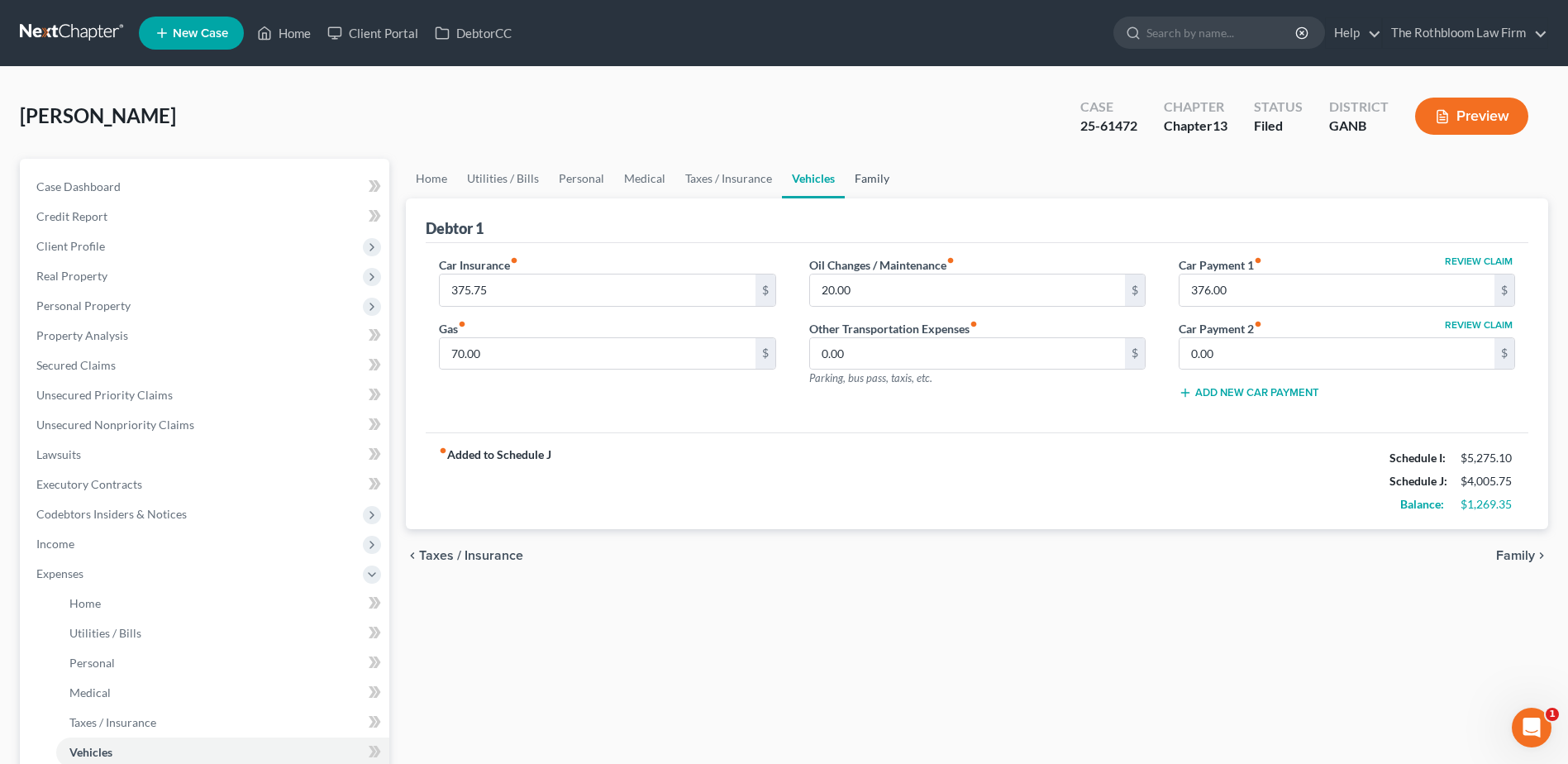
click at [864, 172] on link "Family" at bounding box center [872, 179] width 55 height 40
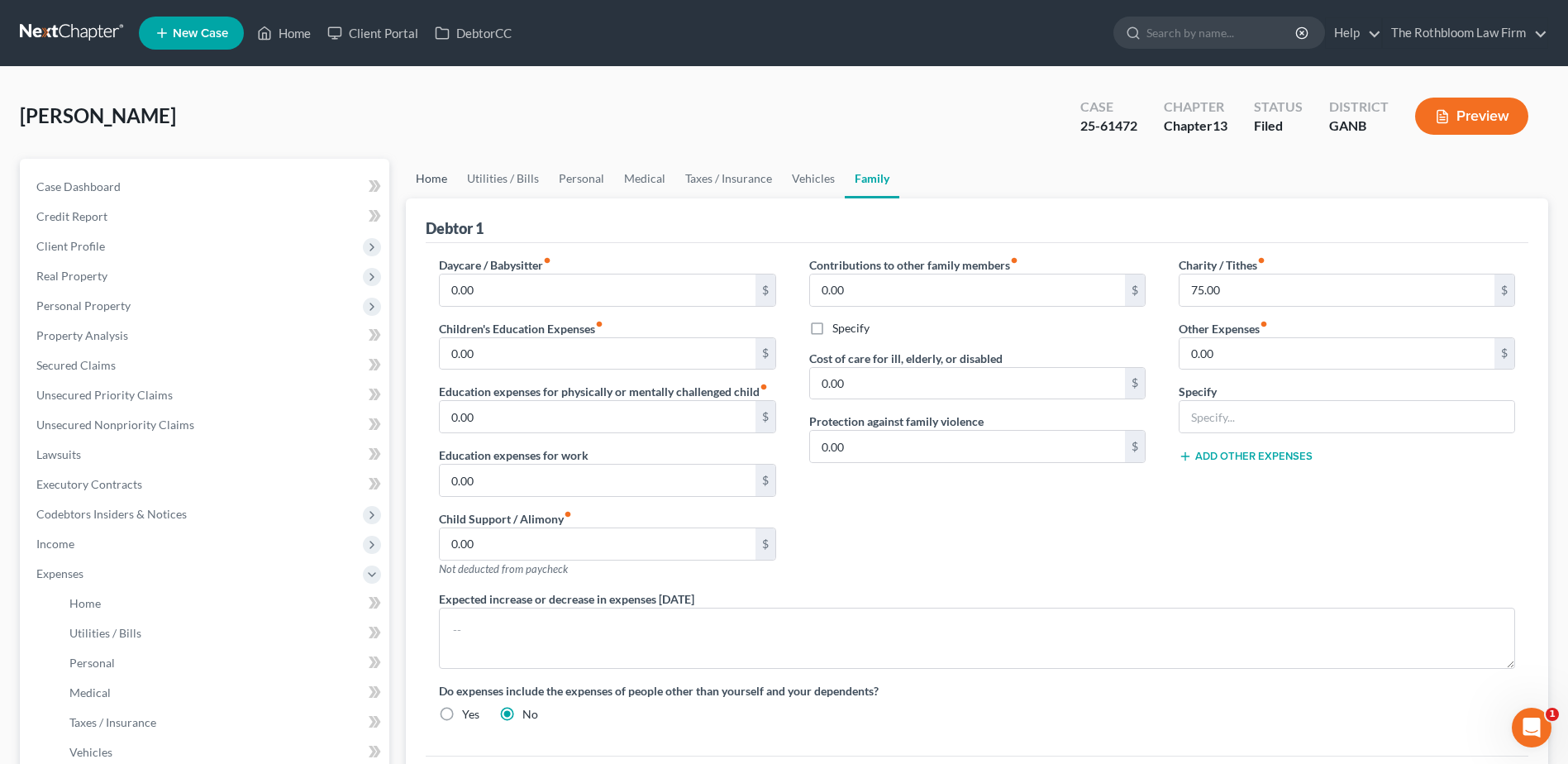
click at [428, 180] on link "Home" at bounding box center [431, 179] width 52 height 40
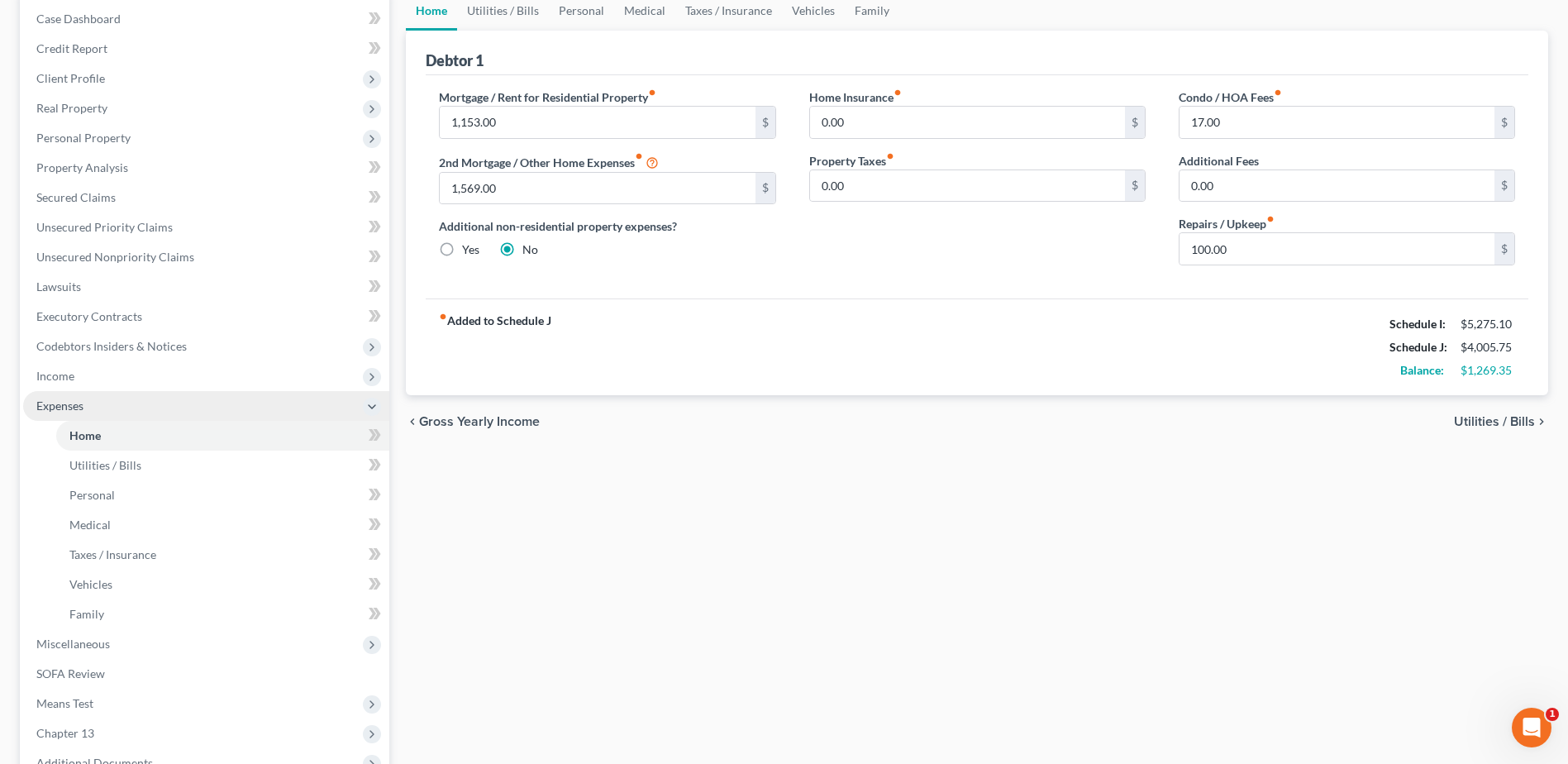
scroll to position [331, 0]
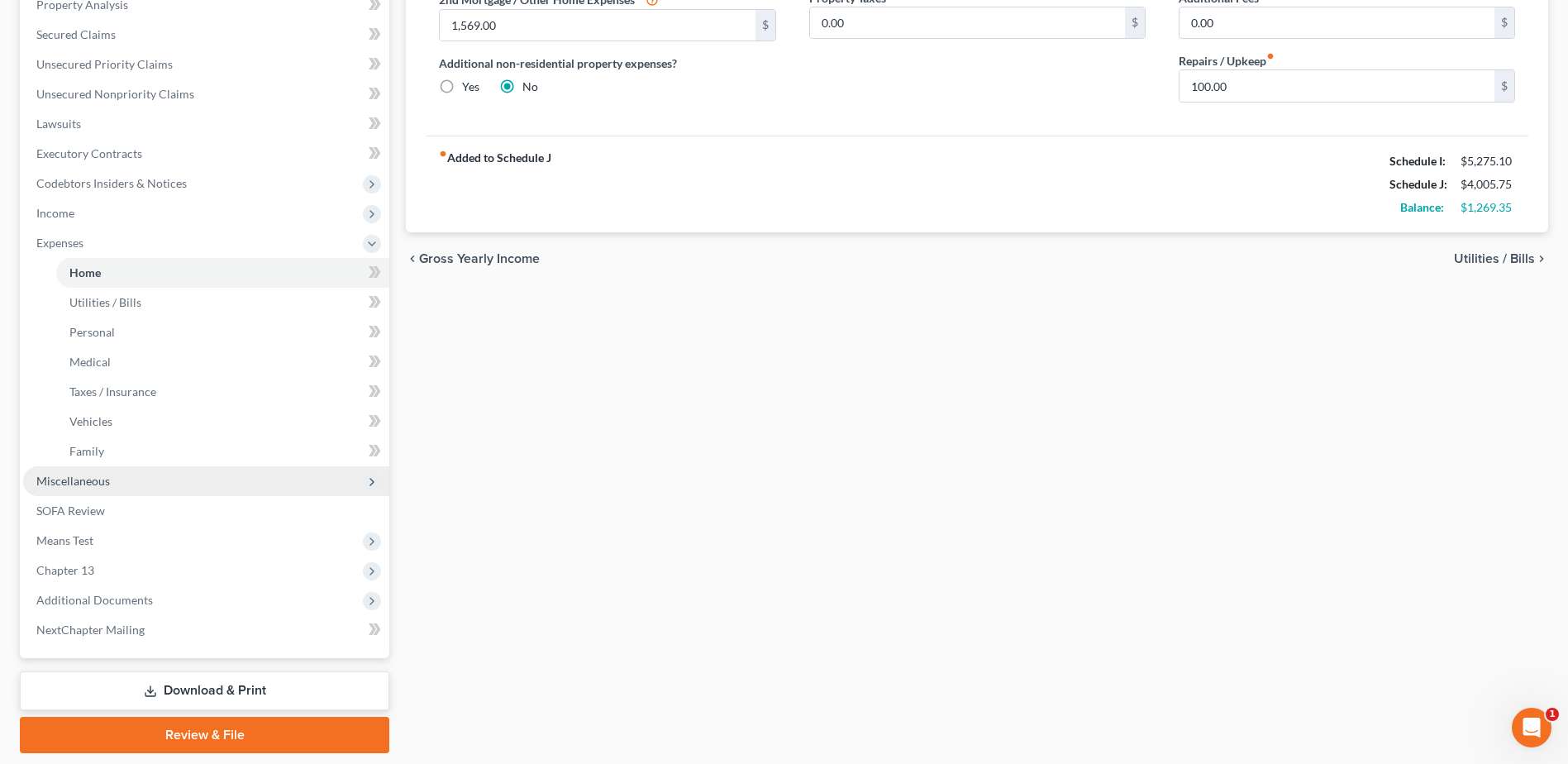
click at [89, 488] on span "Miscellaneous" at bounding box center [206, 481] width 366 height 30
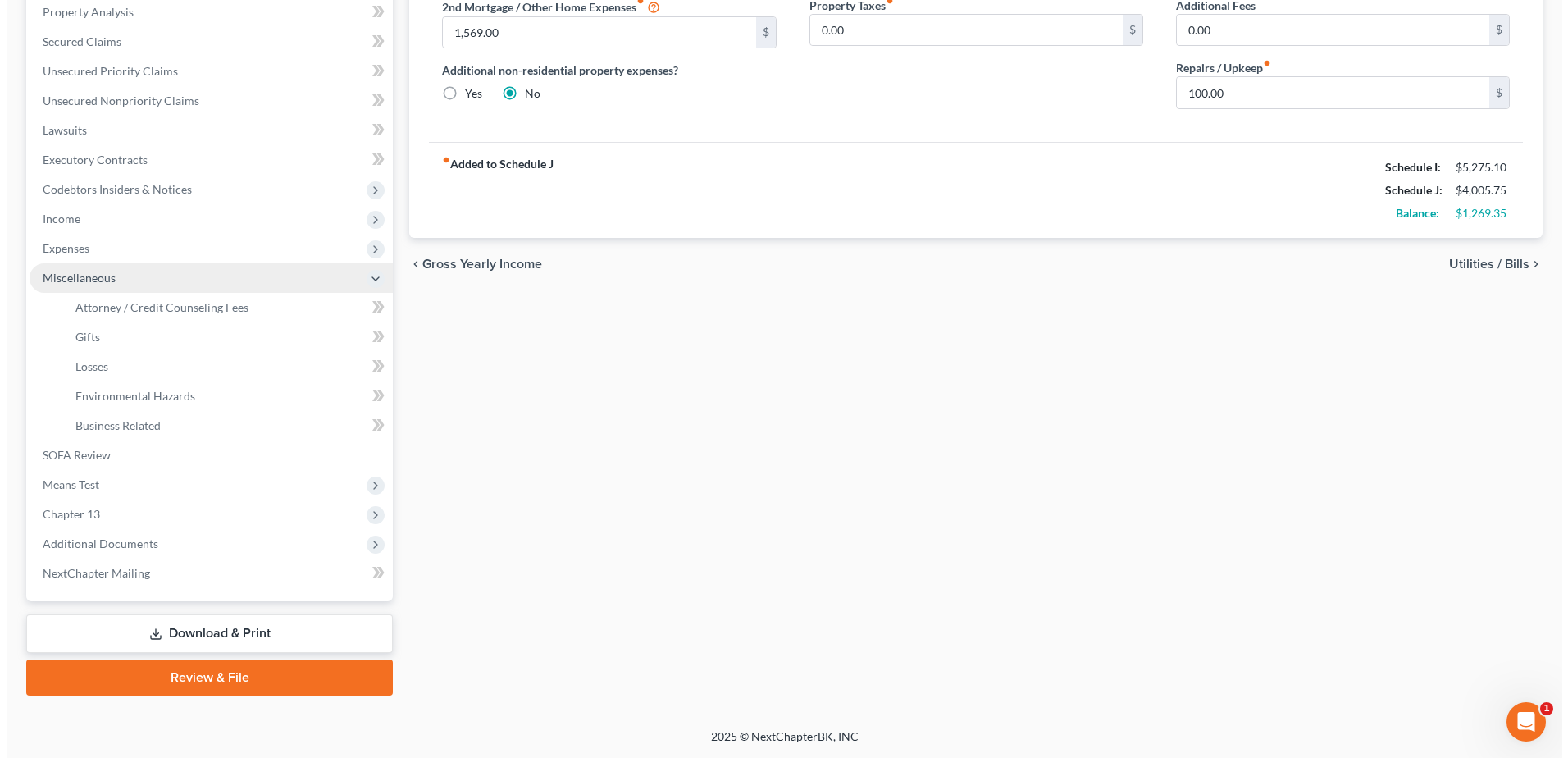
scroll to position [321, 0]
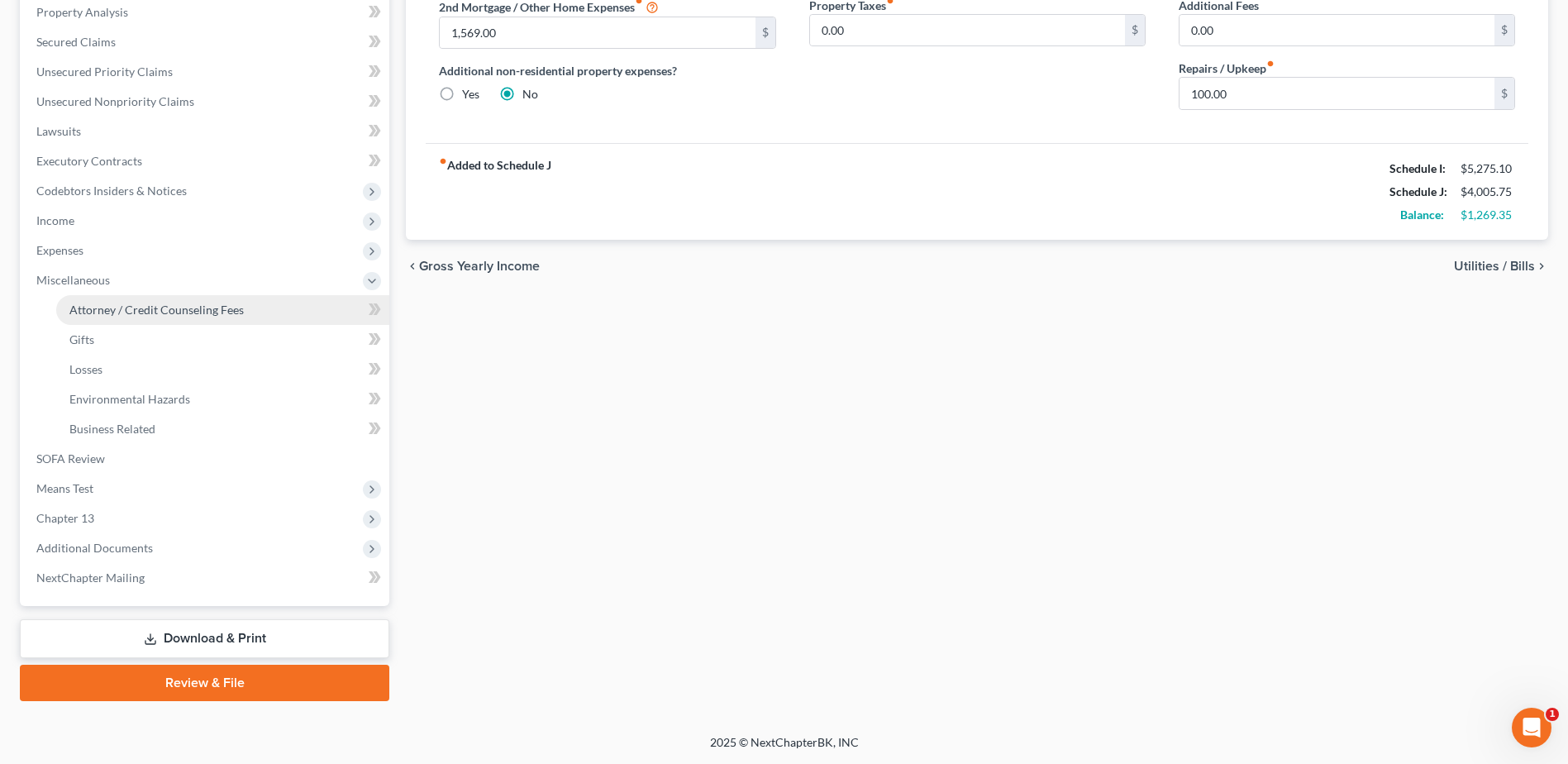
click at [115, 316] on span "Attorney / Credit Counseling Fees" at bounding box center [157, 309] width 174 height 14
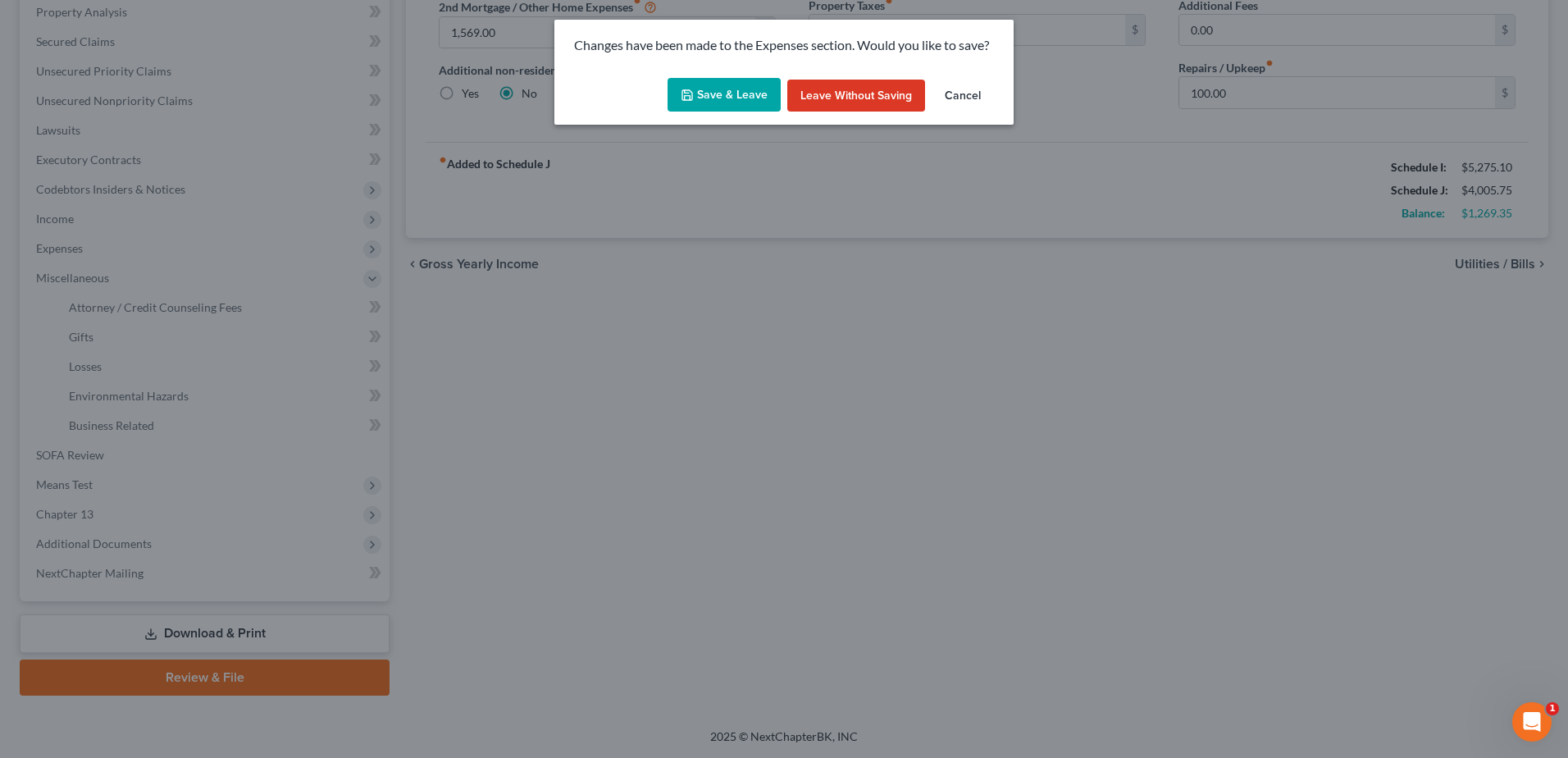
click at [719, 98] on button "Save & Leave" at bounding box center [724, 96] width 113 height 35
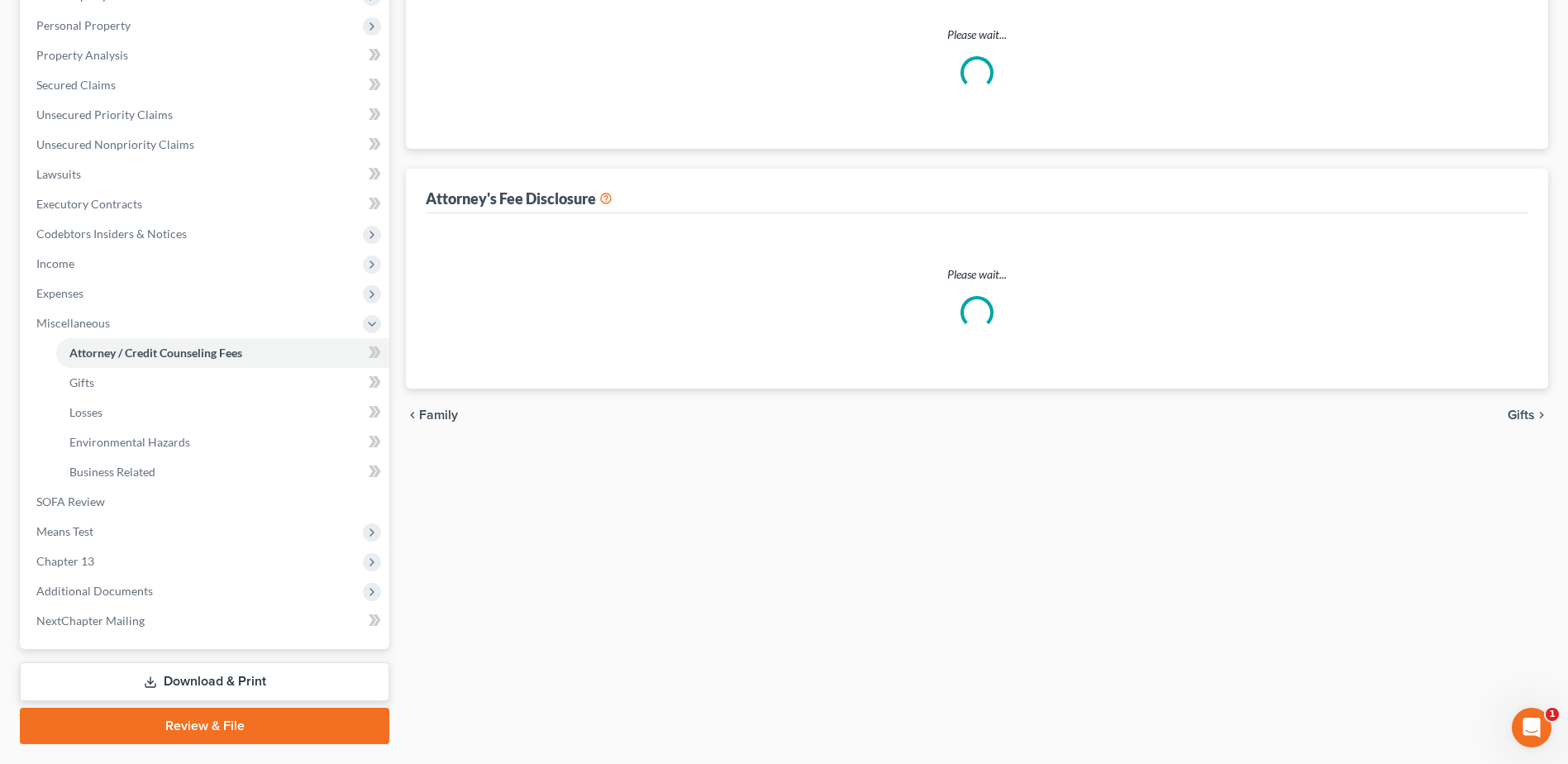
select select "6"
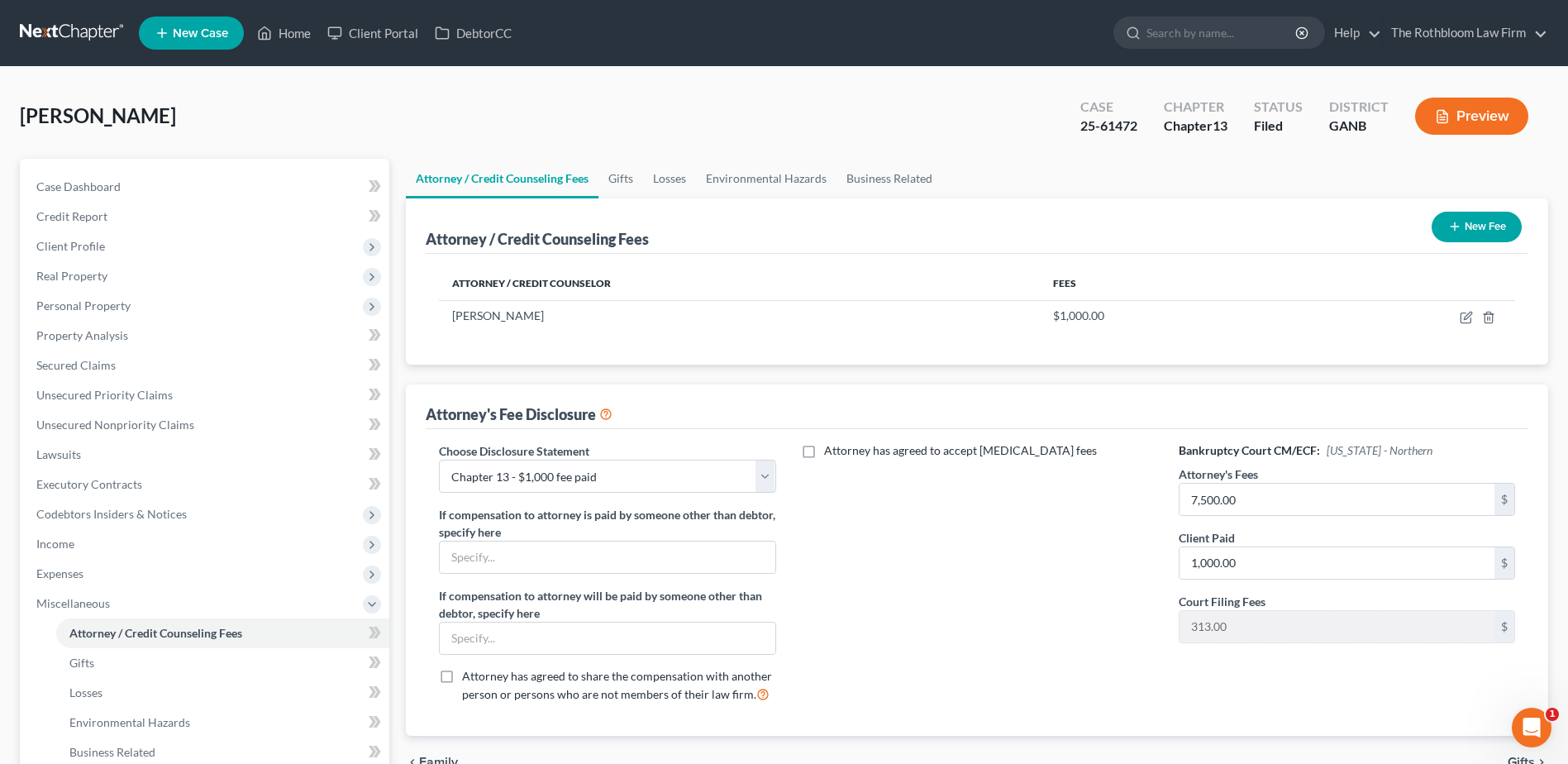
scroll to position [248, 0]
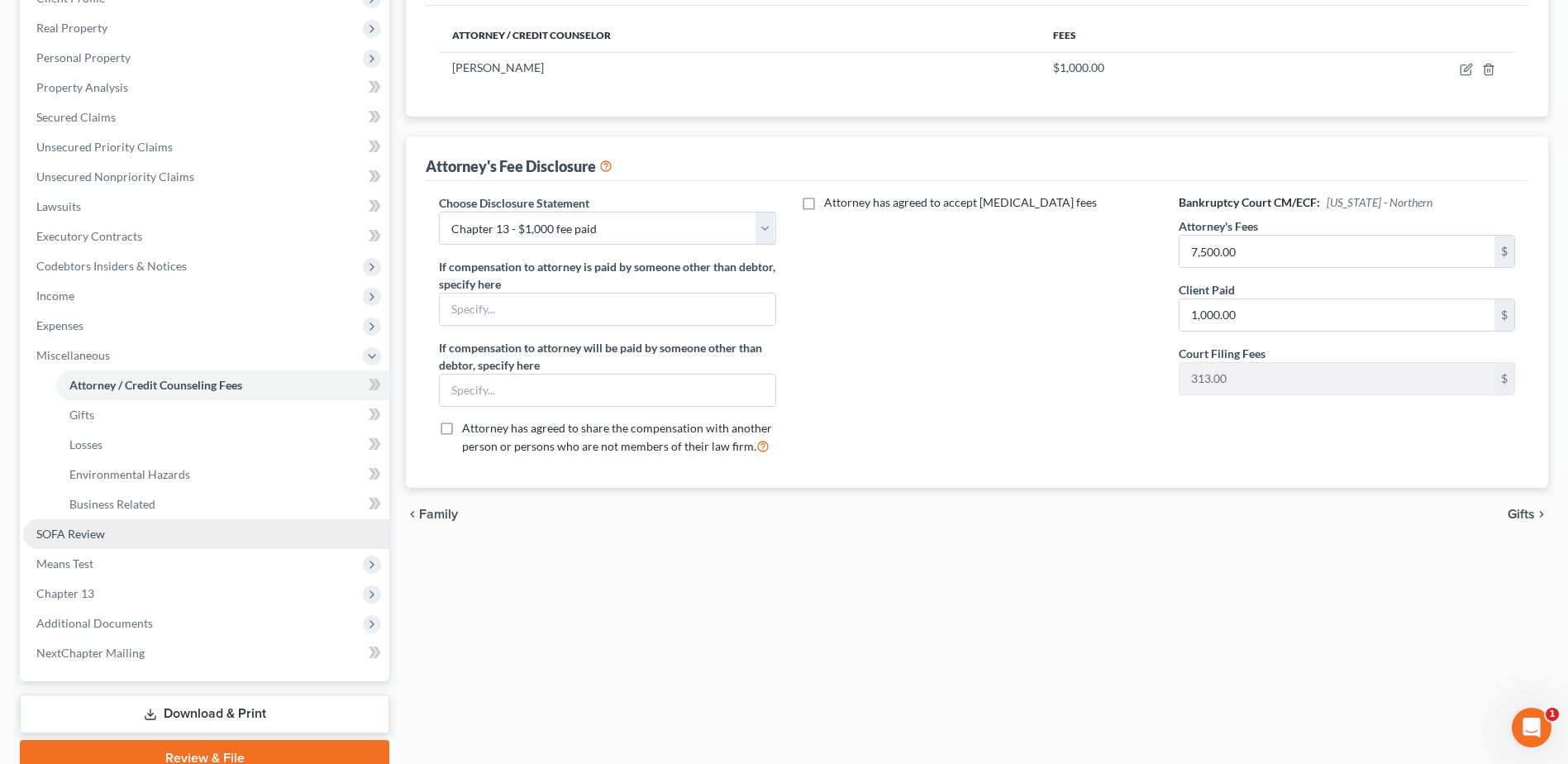
click at [86, 528] on span "SOFA Review" at bounding box center [71, 534] width 69 height 14
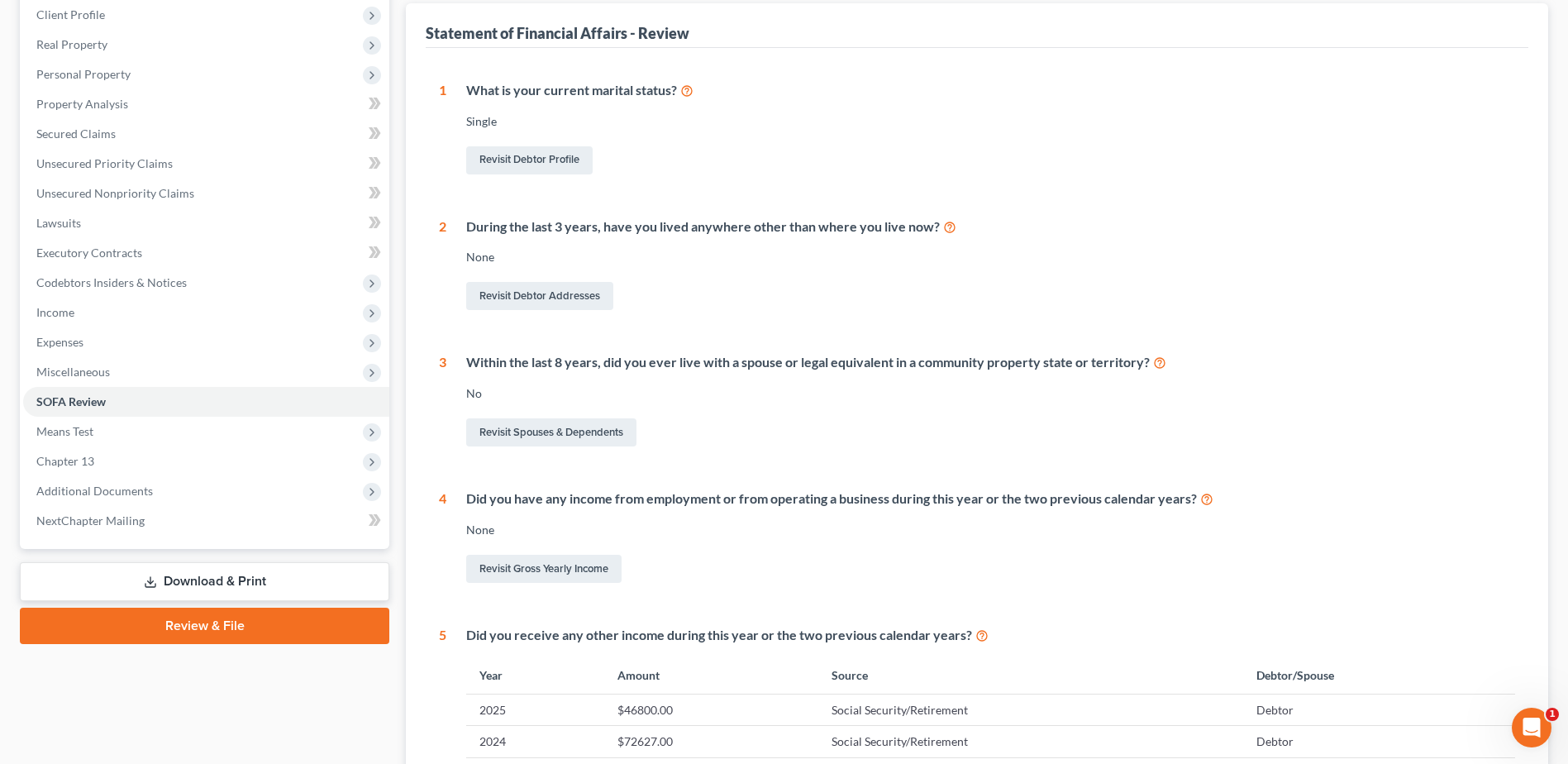
scroll to position [413, 0]
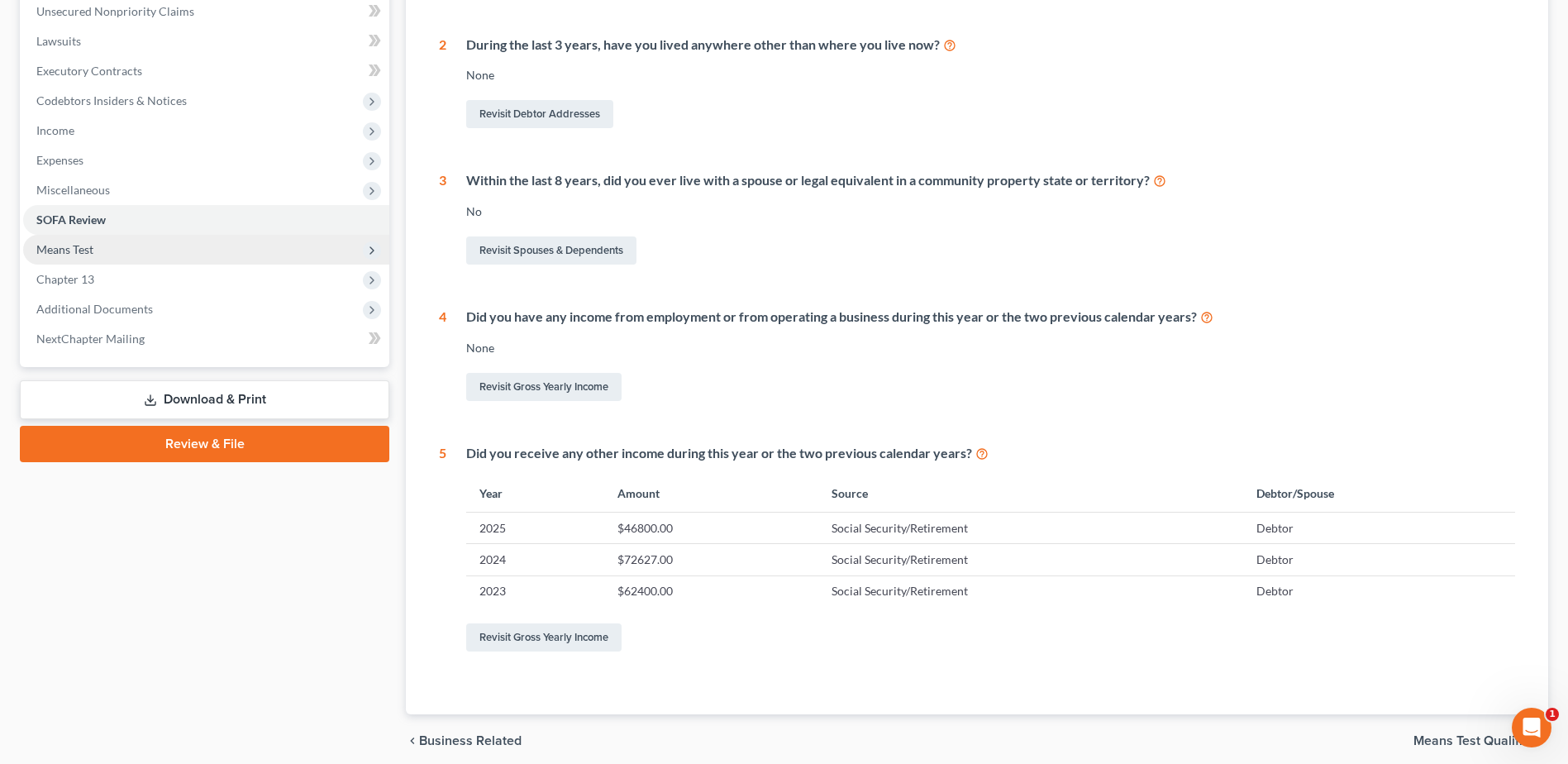
click at [81, 246] on span "Means Test" at bounding box center [65, 249] width 57 height 14
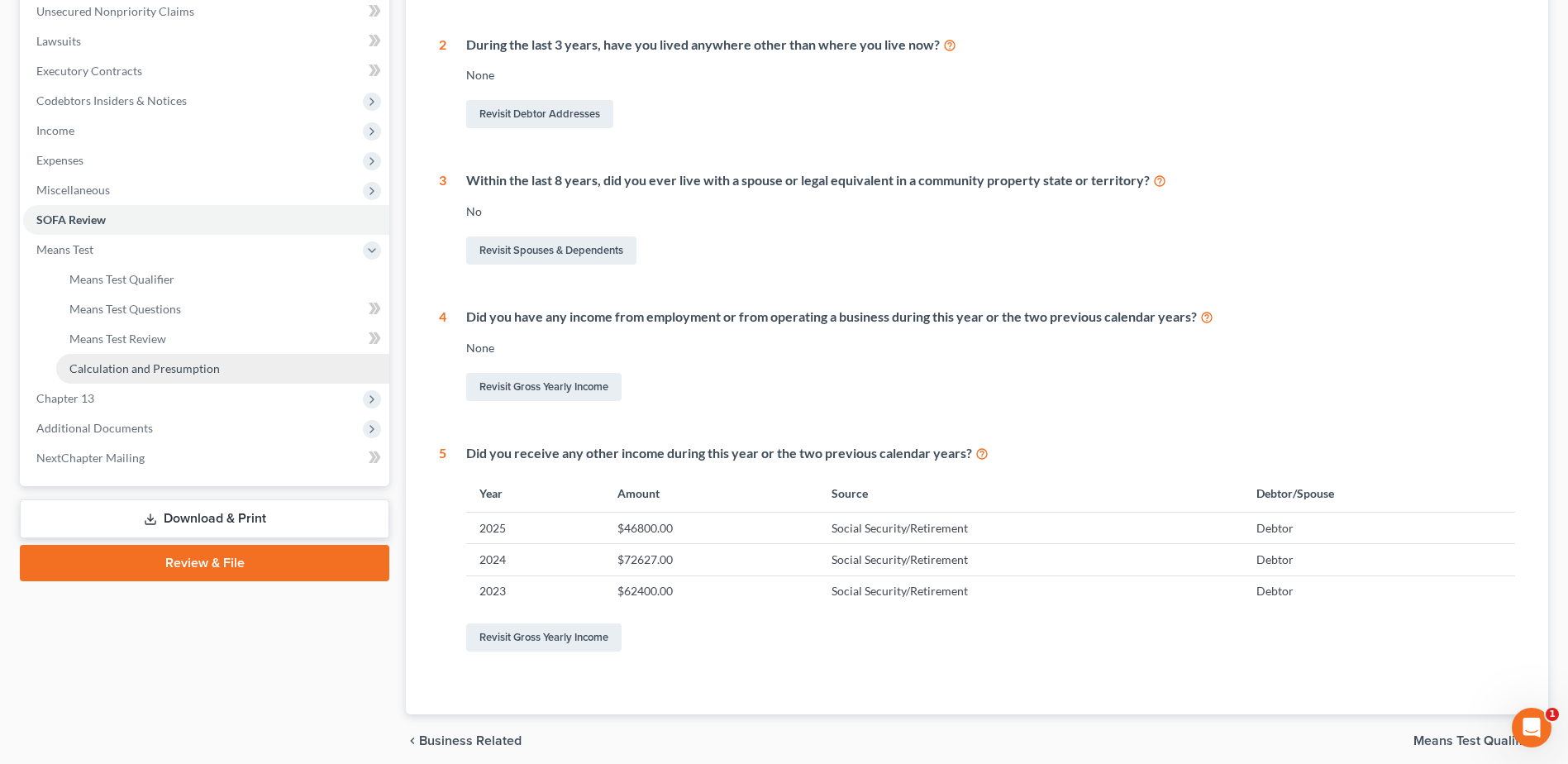
click at [106, 368] on span "Calculation and Presumption" at bounding box center [145, 368] width 150 height 14
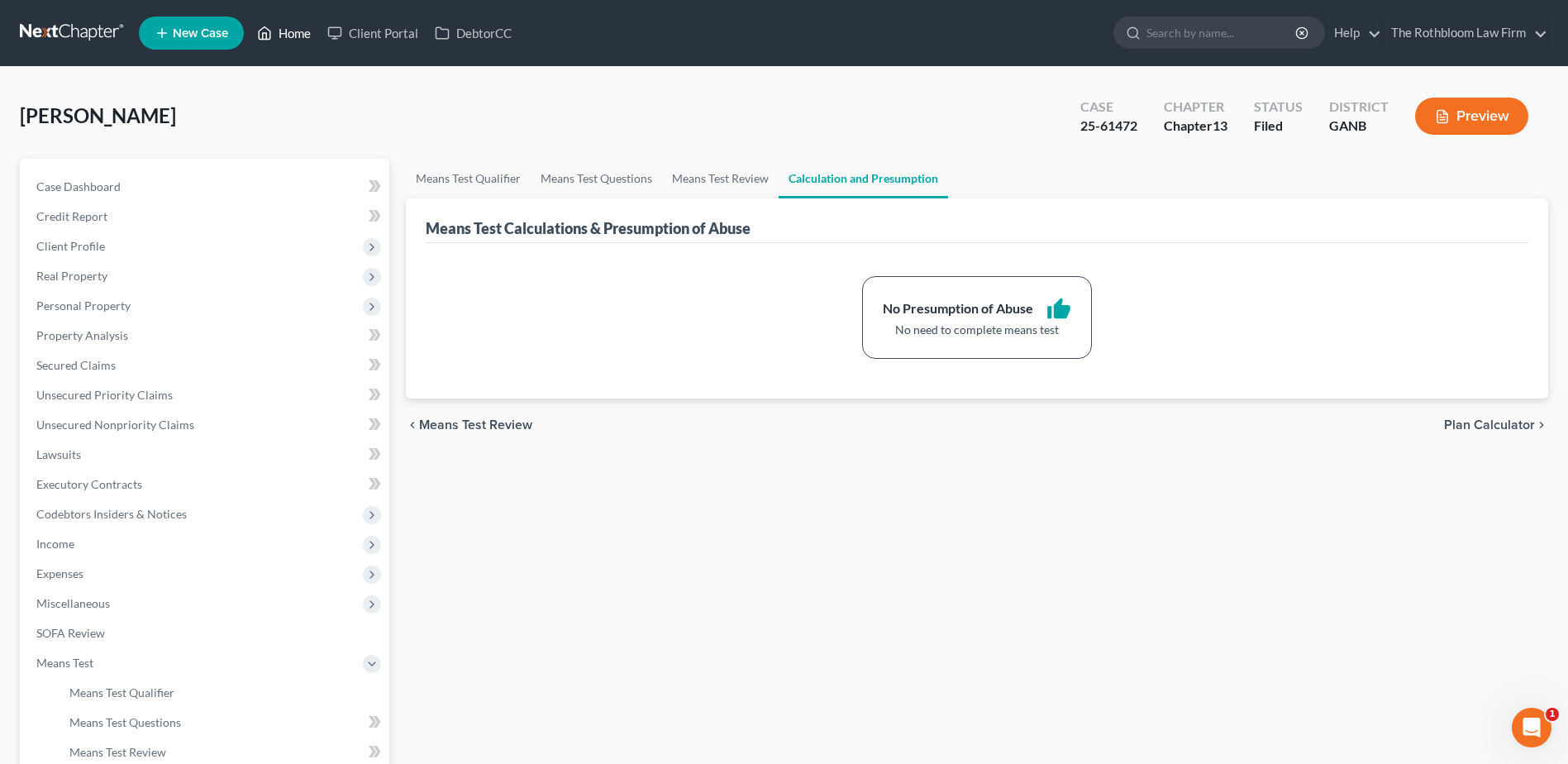
click at [290, 31] on link "Home" at bounding box center [283, 33] width 71 height 30
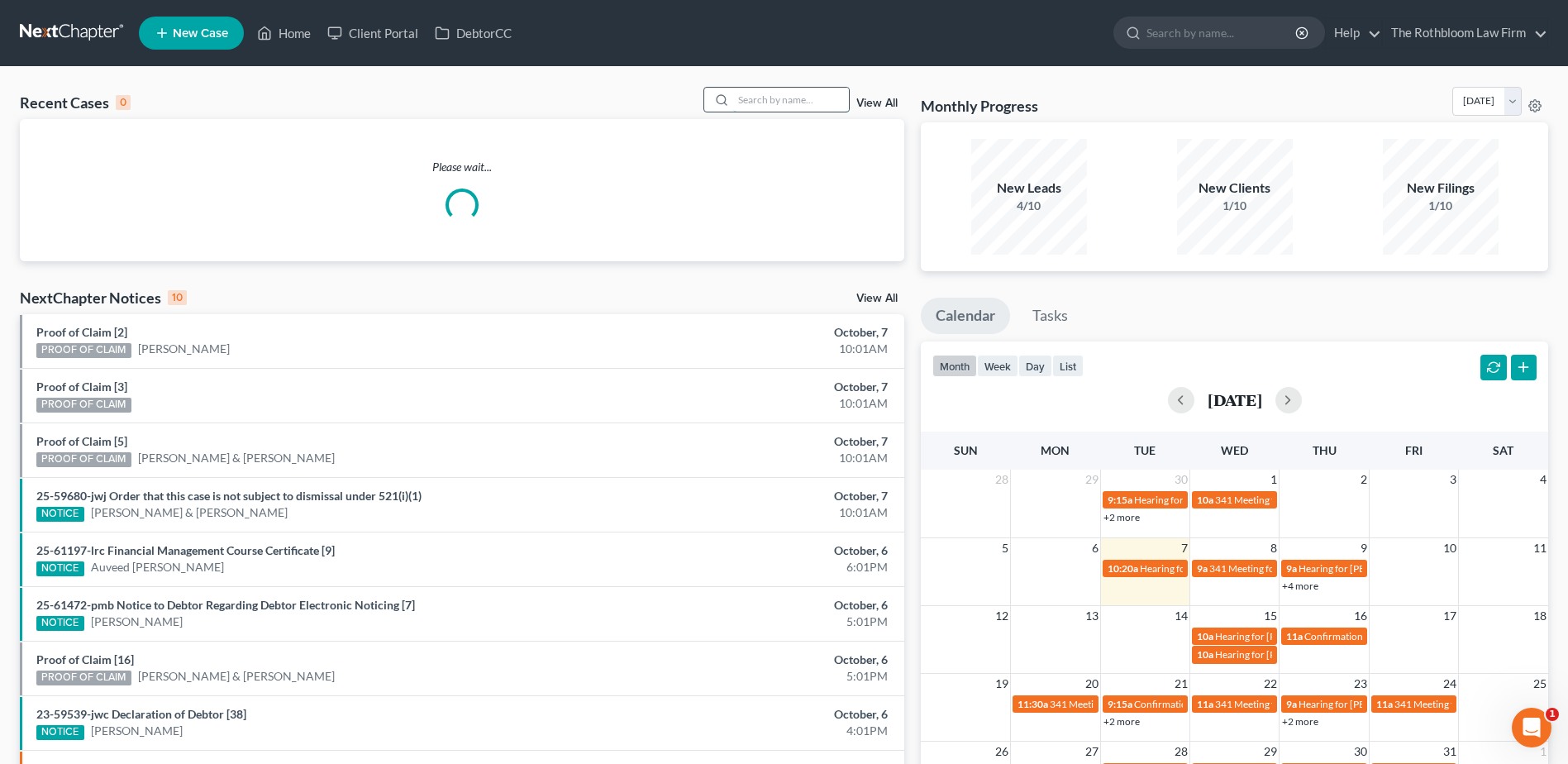
click at [775, 106] on input "search" at bounding box center [790, 99] width 116 height 24
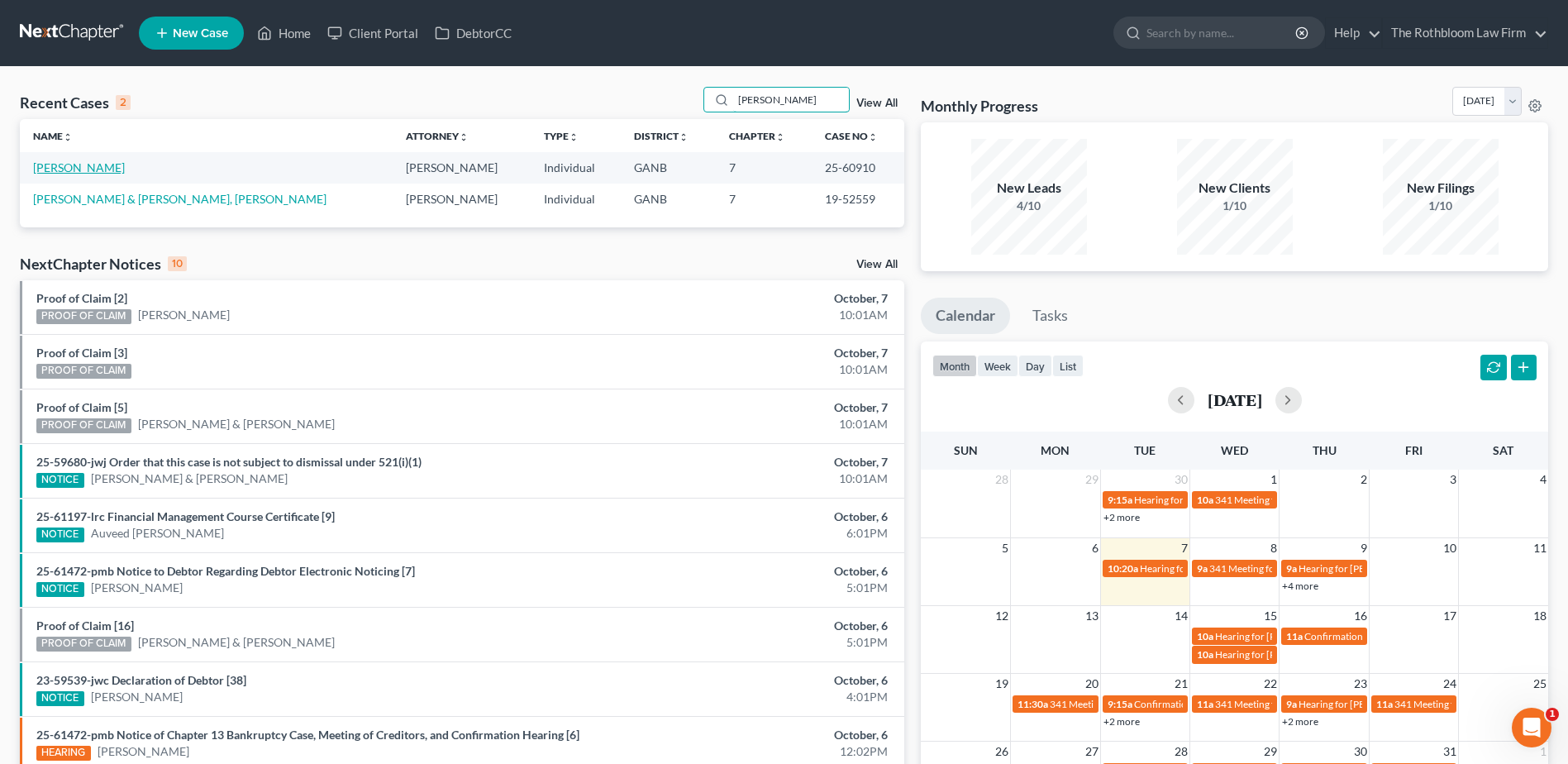
type input "[PERSON_NAME]"
click at [52, 160] on link "[PERSON_NAME]" at bounding box center [79, 167] width 91 height 14
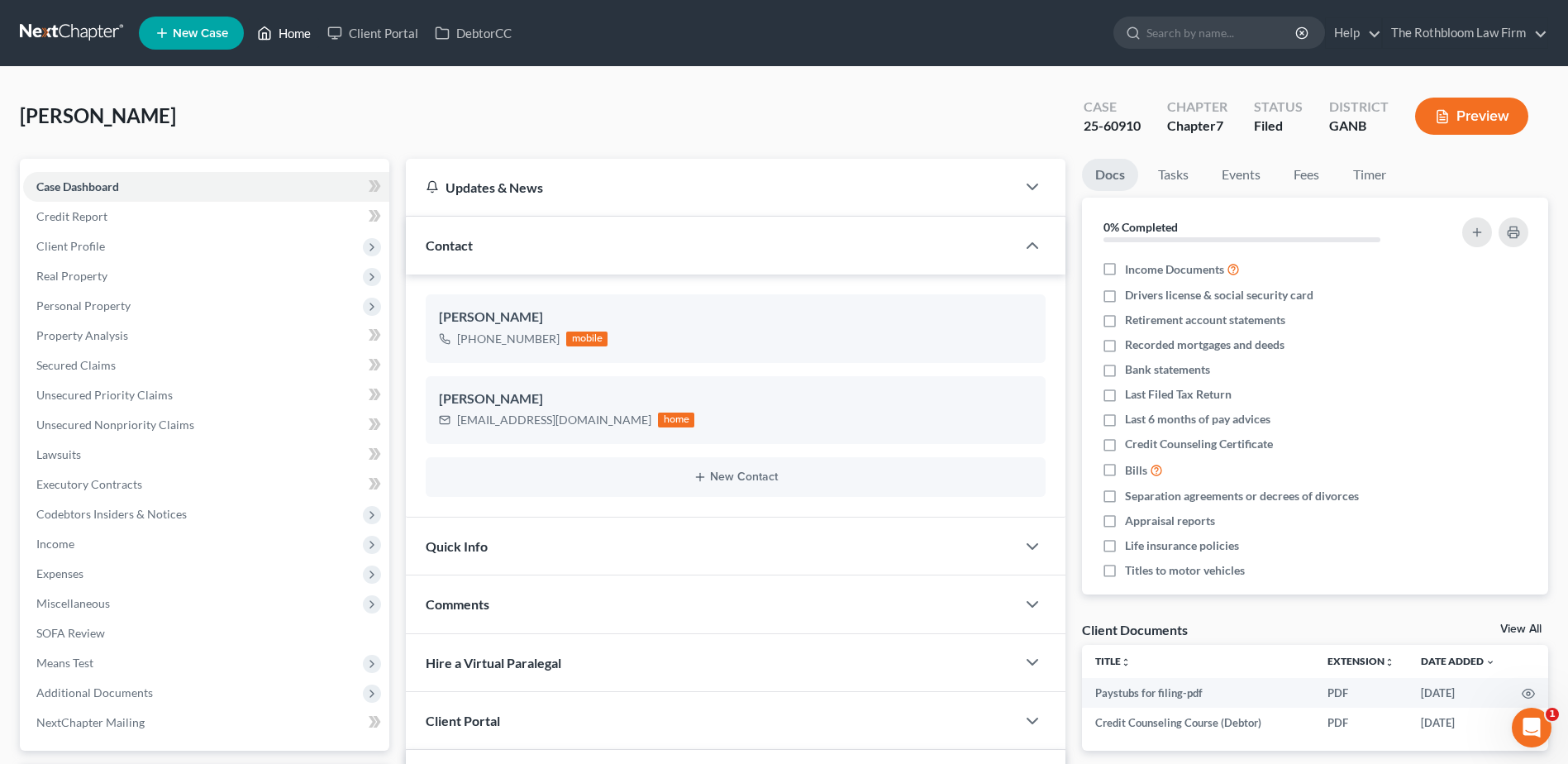
click at [307, 32] on link "Home" at bounding box center [283, 33] width 71 height 30
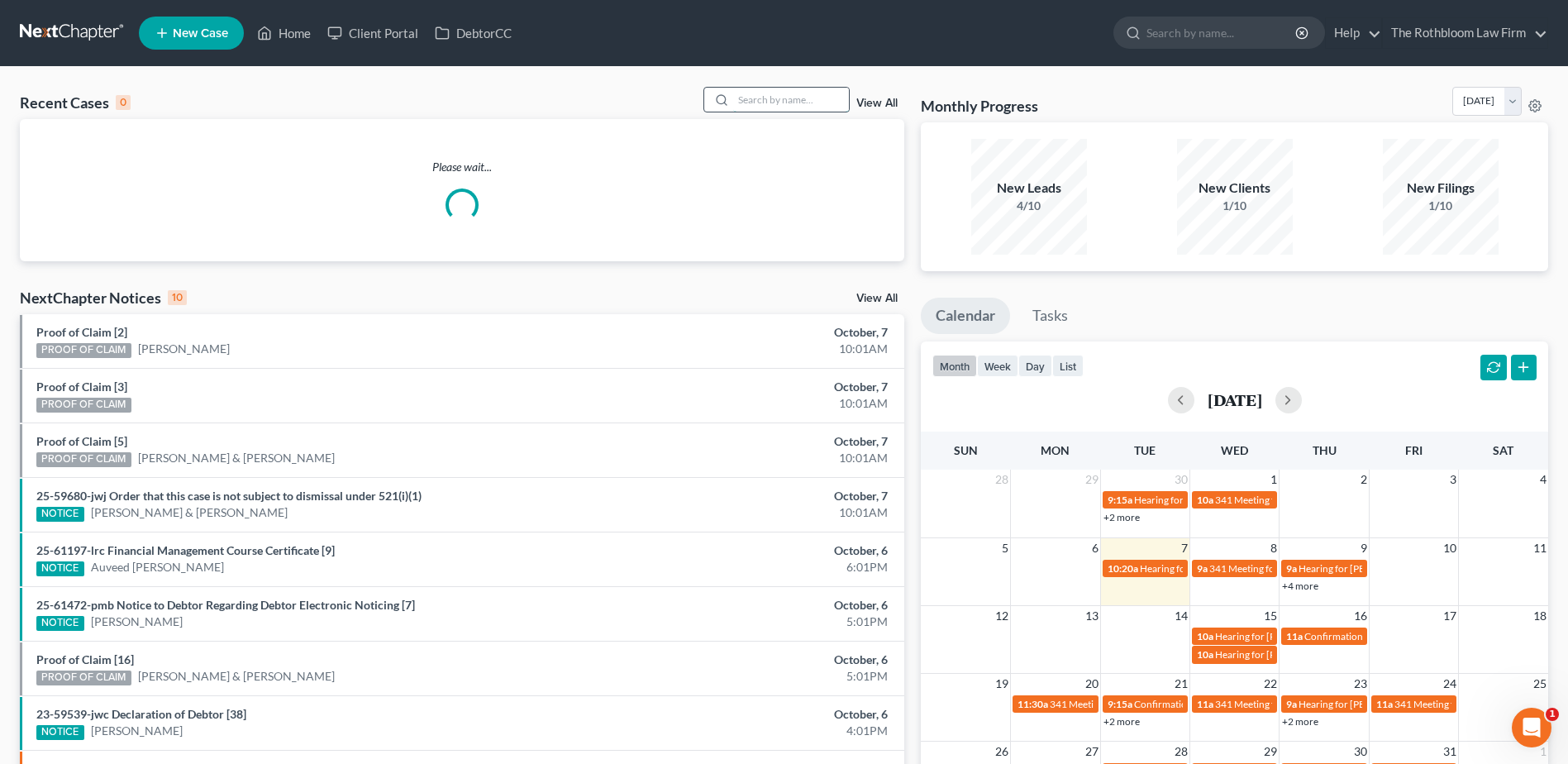
click at [761, 100] on input "search" at bounding box center [790, 99] width 116 height 24
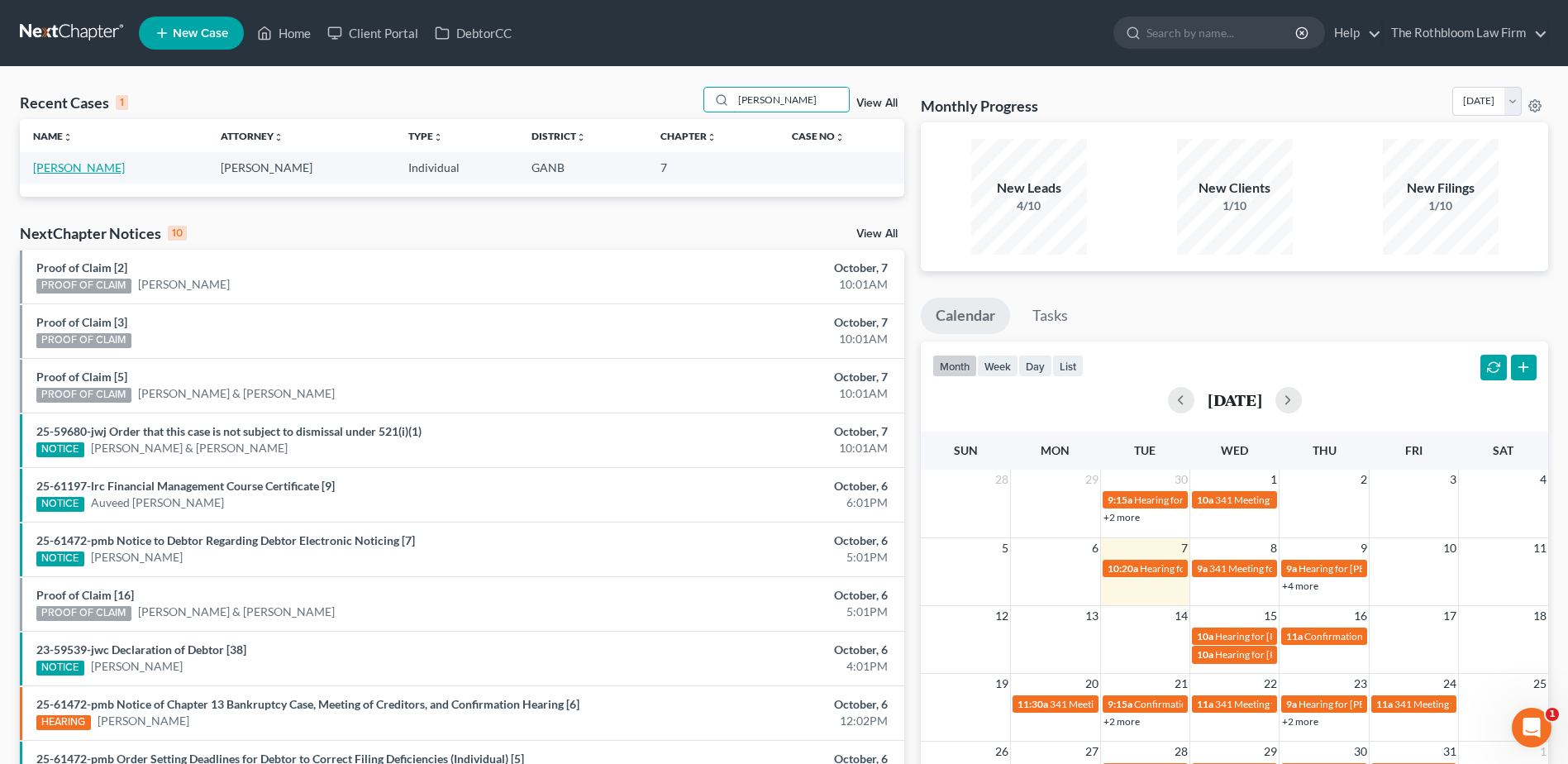
type input "[PERSON_NAME]"
click at [69, 170] on link "[PERSON_NAME]" at bounding box center [79, 167] width 91 height 14
